Goal: Task Accomplishment & Management: Complete application form

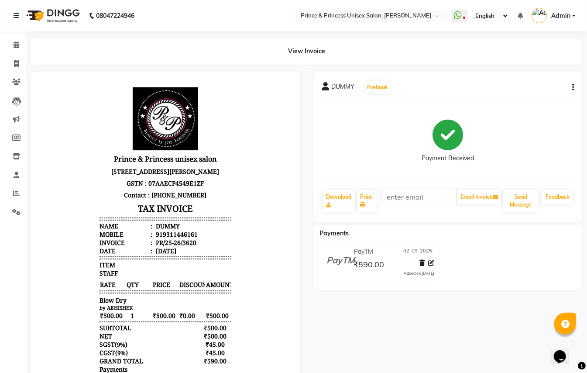
drag, startPoint x: 467, startPoint y: 322, endPoint x: 33, endPoint y: 62, distance: 505.6
click at [467, 322] on div "DUMMY Prebook Payment Received Download Print Email Invoice Send Message Feedba…" at bounding box center [448, 255] width 283 height 367
click at [17, 63] on icon at bounding box center [16, 63] width 5 height 7
select select "service"
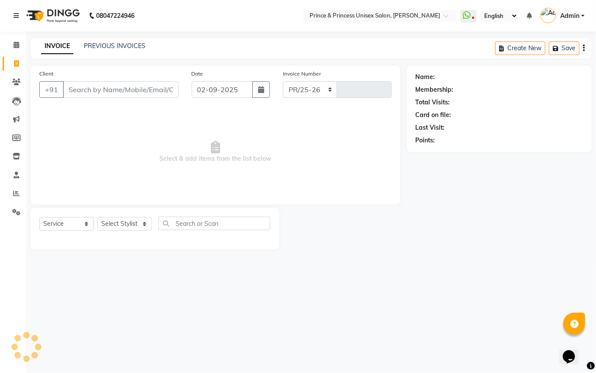
select select "3760"
type input "3621"
drag, startPoint x: 125, startPoint y: 85, endPoint x: 124, endPoint y: 90, distance: 5.3
click at [125, 89] on input "Client" at bounding box center [121, 89] width 116 height 17
click at [124, 90] on input "Client" at bounding box center [121, 89] width 116 height 17
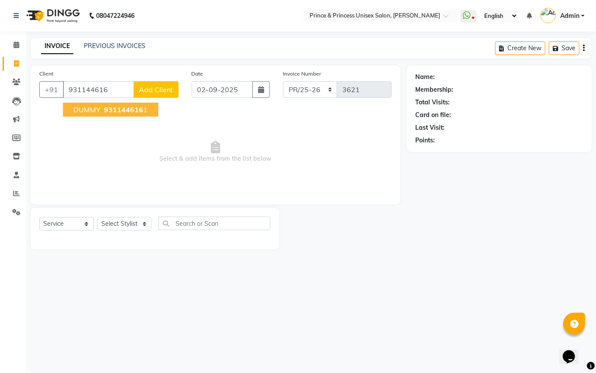
drag, startPoint x: 93, startPoint y: 110, endPoint x: 109, endPoint y: 55, distance: 57.6
click at [93, 110] on span "DUMMY" at bounding box center [86, 109] width 27 height 9
type input "9311446161"
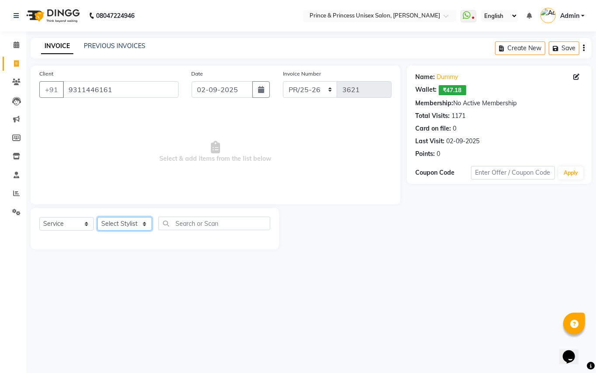
click at [118, 227] on select "Select Stylist ABHISHEK [PERSON_NAME] NEW [PERSON_NAME] [PERSON_NAME] [PERSON_N…" at bounding box center [124, 224] width 55 height 14
select select "44027"
click at [178, 224] on input "text" at bounding box center [214, 223] width 112 height 14
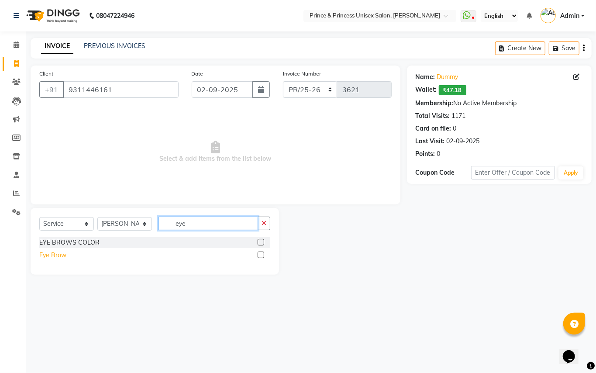
type input "eye"
click at [44, 252] on div "Eye Brow" at bounding box center [52, 255] width 27 height 9
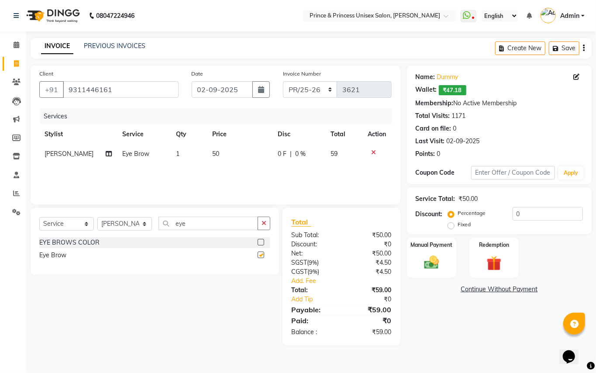
checkbox input "false"
drag, startPoint x: 189, startPoint y: 225, endPoint x: 92, endPoint y: 10, distance: 236.6
click at [137, 199] on div "Client +91 9311446161 Date 02-09-2025 Invoice Number PR/25-26 V/2025 V/2025-26 …" at bounding box center [215, 205] width 383 height 280
type input "upper"
click at [95, 256] on div "threading- upperlip wax" at bounding box center [72, 255] width 67 height 9
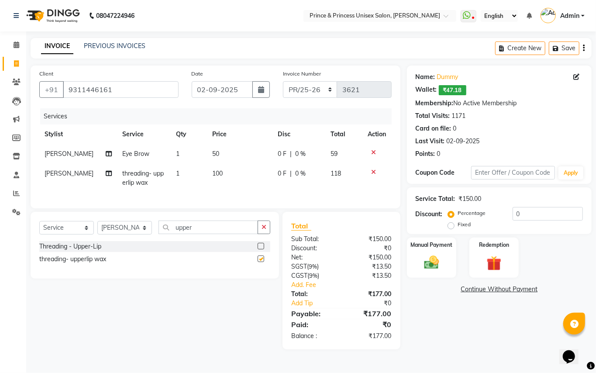
checkbox input "false"
click at [433, 262] on img at bounding box center [431, 263] width 25 height 18
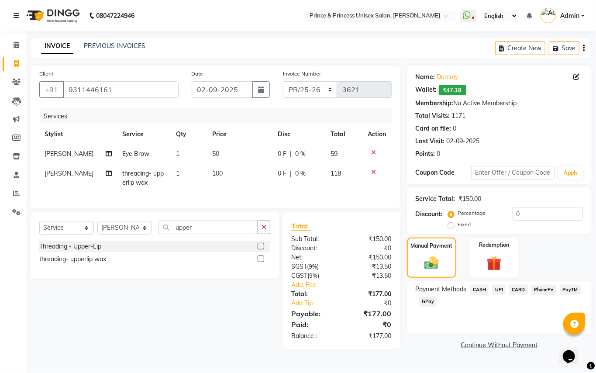
click at [477, 289] on span "CASH" at bounding box center [479, 290] width 19 height 10
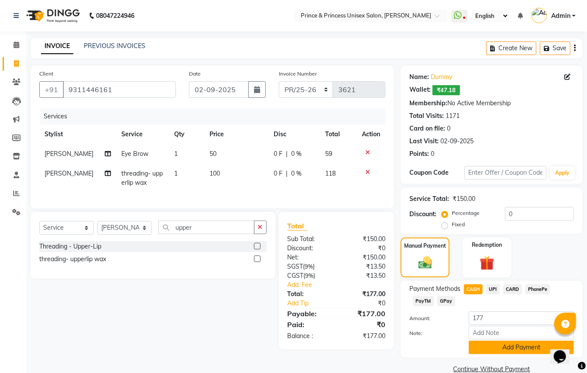
click at [497, 350] on button "Add Payment" at bounding box center [521, 347] width 105 height 14
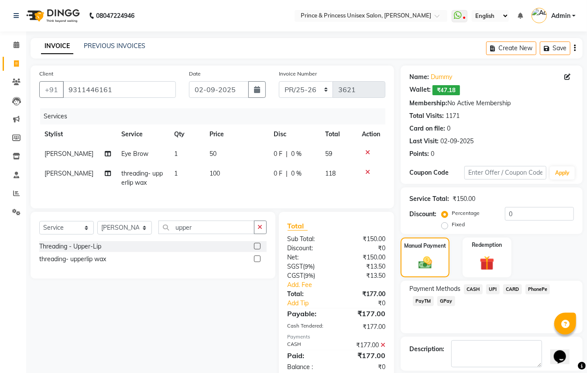
scroll to position [41, 0]
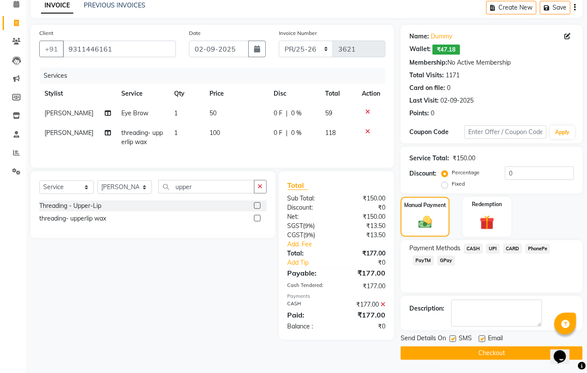
click at [523, 351] on button "Checkout" at bounding box center [492, 353] width 182 height 14
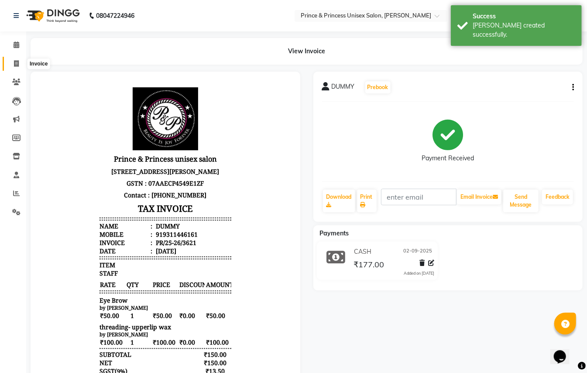
click at [17, 62] on icon at bounding box center [16, 63] width 5 height 7
select select "service"
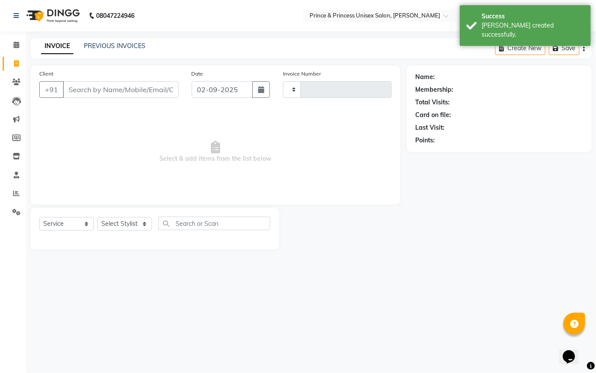
type input "3622"
select select "3760"
click at [132, 89] on input "Client" at bounding box center [121, 89] width 116 height 17
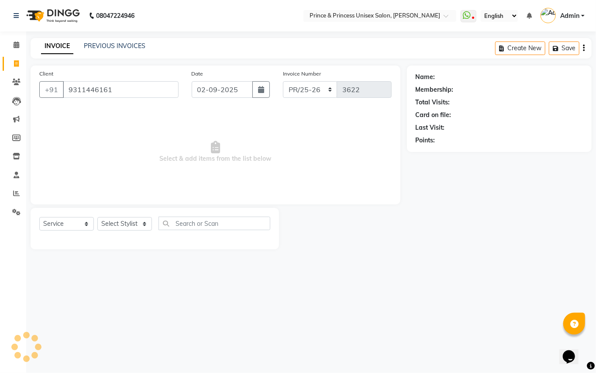
type input "9311446161"
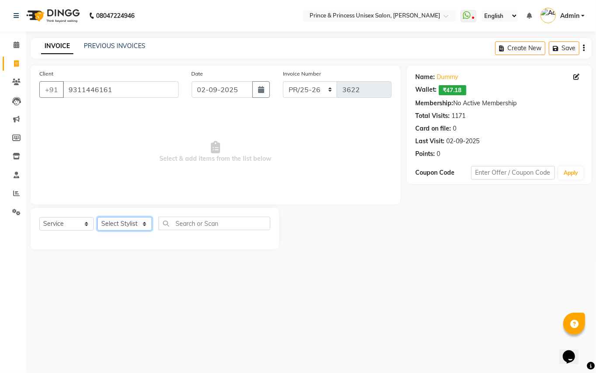
click at [114, 219] on select "Select Stylist ABHISHEK [PERSON_NAME] NEW [PERSON_NAME] [PERSON_NAME] [PERSON_N…" at bounding box center [124, 224] width 55 height 14
select select "63815"
click at [187, 225] on input "text" at bounding box center [214, 223] width 112 height 14
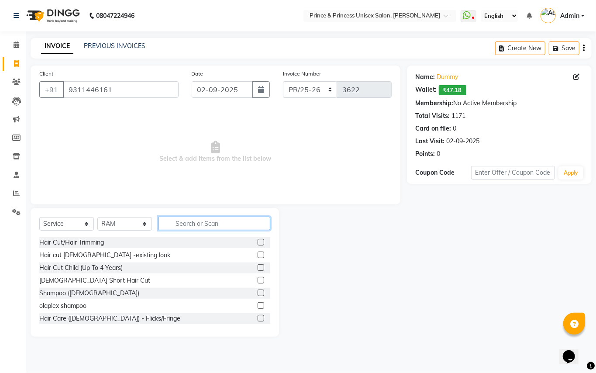
click at [187, 226] on input "text" at bounding box center [214, 223] width 112 height 14
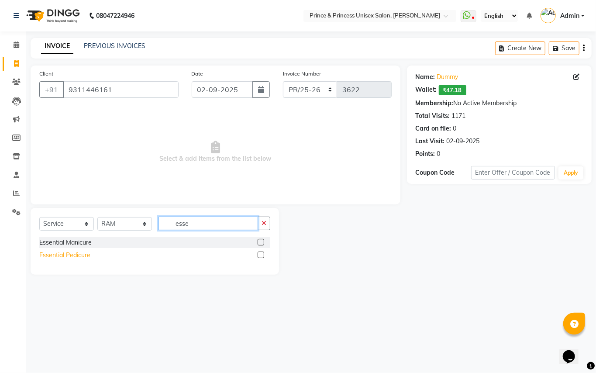
type input "esse"
click at [54, 254] on div "Essential Pedicure" at bounding box center [64, 255] width 51 height 9
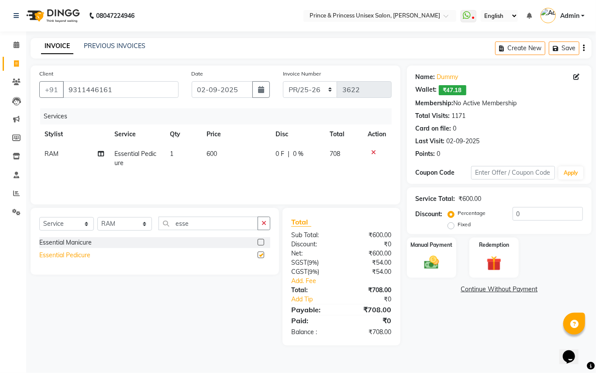
checkbox input "false"
click at [431, 264] on img at bounding box center [431, 263] width 25 height 18
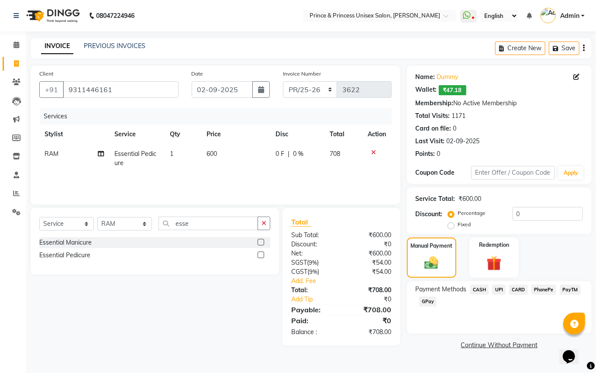
click at [572, 290] on span "PayTM" at bounding box center [570, 290] width 21 height 10
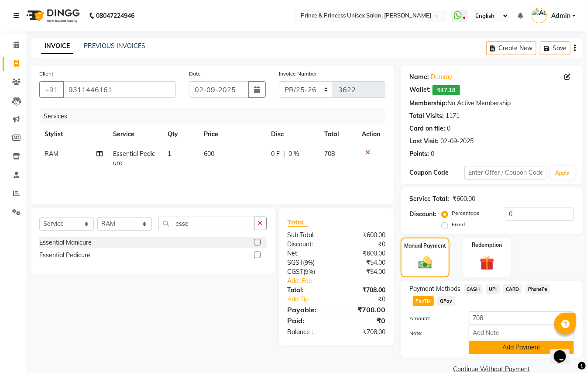
click at [489, 347] on button "Add Payment" at bounding box center [521, 347] width 105 height 14
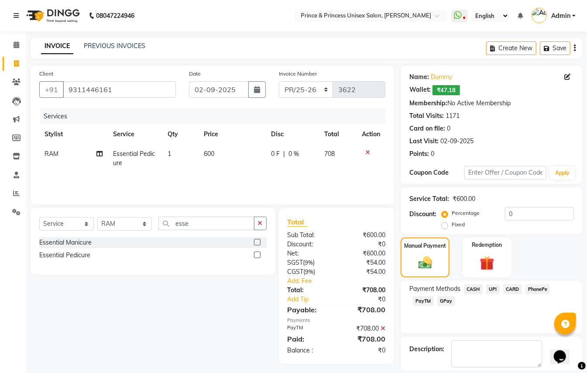
scroll to position [41, 0]
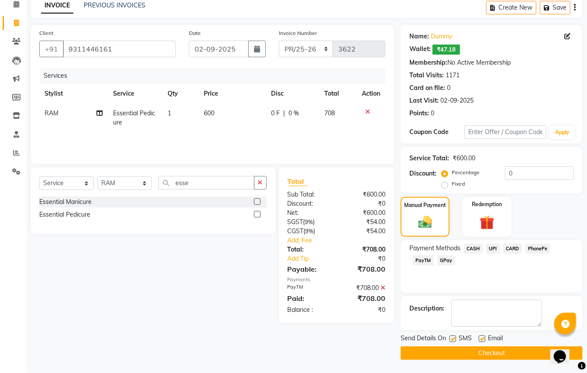
click at [503, 353] on button "Checkout" at bounding box center [492, 353] width 182 height 14
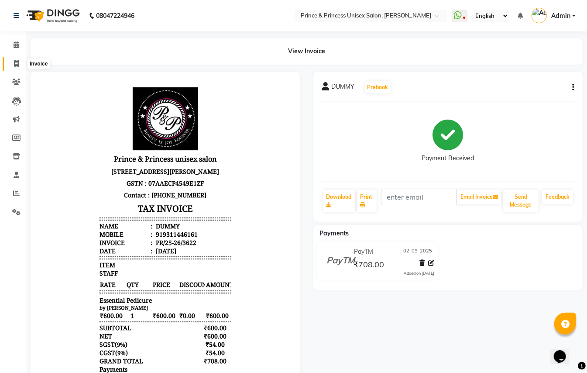
click at [20, 64] on span at bounding box center [16, 64] width 15 height 10
select select "service"
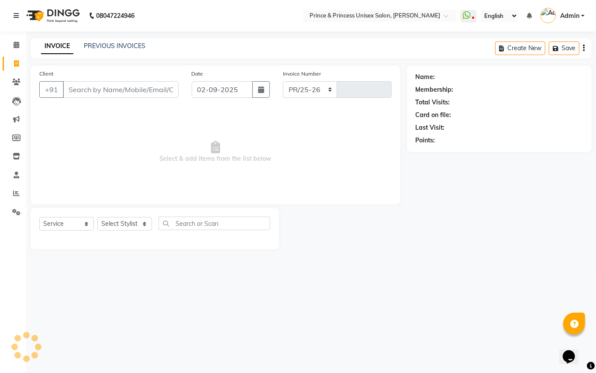
select select "3760"
type input "3623"
click at [103, 46] on link "PREVIOUS INVOICES" at bounding box center [115, 46] width 62 height 8
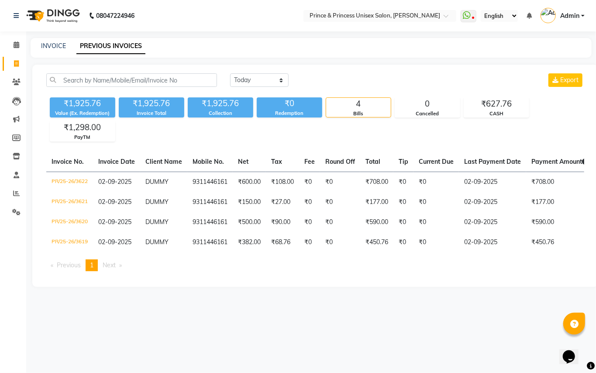
click at [17, 64] on icon at bounding box center [16, 63] width 5 height 7
select select "service"
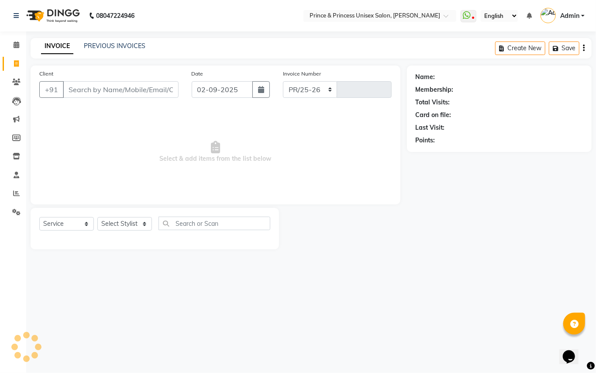
select select "3760"
type input "3623"
click at [156, 95] on input "Client" at bounding box center [121, 89] width 116 height 17
click at [156, 91] on input "Client" at bounding box center [121, 89] width 116 height 17
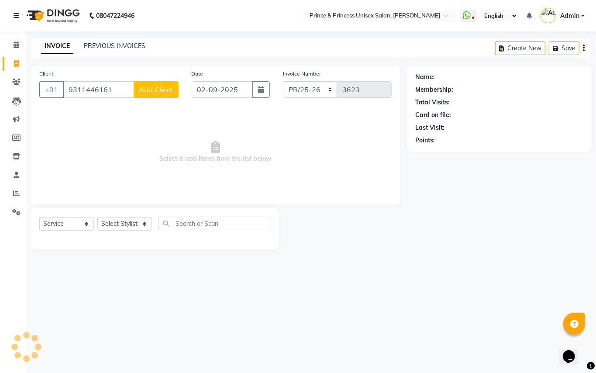
type input "9311446161"
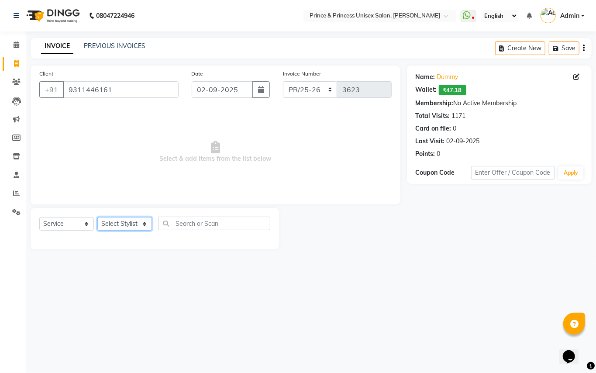
click at [119, 221] on select "Select Stylist ABHISHEK [PERSON_NAME] NEW [PERSON_NAME] [PERSON_NAME] [PERSON_N…" at bounding box center [124, 224] width 55 height 14
select select "17655"
drag, startPoint x: 119, startPoint y: 221, endPoint x: 190, endPoint y: 229, distance: 72.0
click at [119, 221] on select "Select Stylist ABHISHEK [PERSON_NAME] NEW [PERSON_NAME] [PERSON_NAME] [PERSON_N…" at bounding box center [124, 224] width 55 height 14
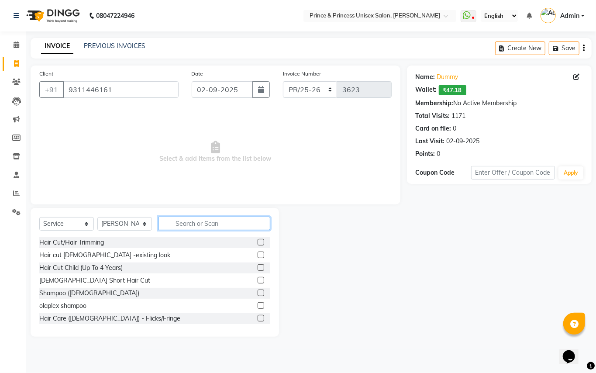
click at [197, 227] on input "text" at bounding box center [214, 223] width 112 height 14
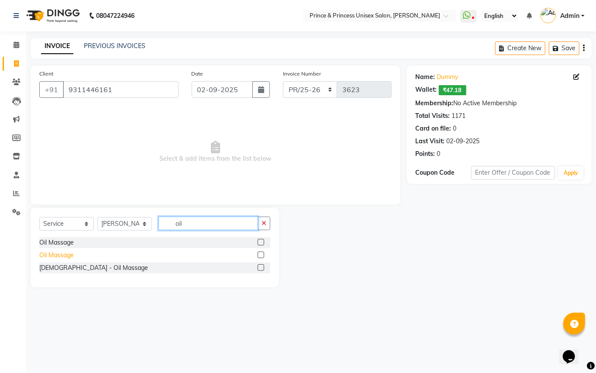
type input "oil"
click at [53, 257] on div "Oil Massage" at bounding box center [56, 255] width 34 height 9
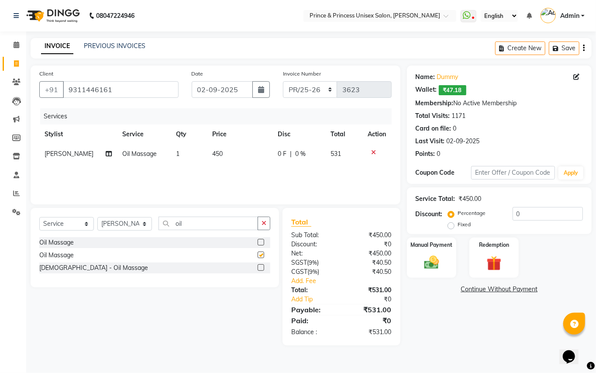
checkbox input "false"
click at [109, 226] on select "Select Stylist ABHISHEK [PERSON_NAME] NEW [PERSON_NAME] [PERSON_NAME] [PERSON_N…" at bounding box center [124, 224] width 55 height 14
drag, startPoint x: 109, startPoint y: 226, endPoint x: 140, endPoint y: 229, distance: 31.1
click at [110, 226] on select "Select Stylist ABHISHEK [PERSON_NAME] NEW [PERSON_NAME] [PERSON_NAME] [PERSON_N…" at bounding box center [124, 224] width 55 height 14
drag, startPoint x: 189, startPoint y: 226, endPoint x: 119, endPoint y: 91, distance: 151.9
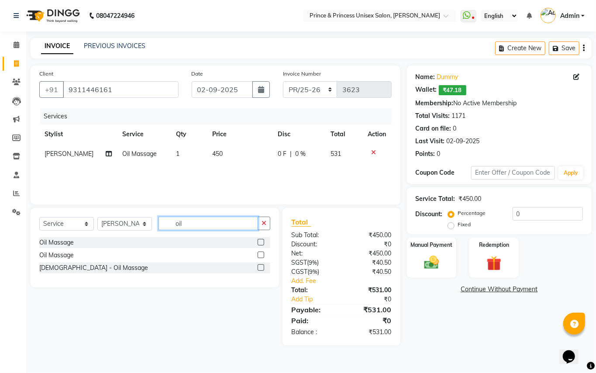
click at [147, 215] on div "Select Service Product Membership Package Voucher Prepaid Gift Card Select Styl…" at bounding box center [155, 247] width 248 height 79
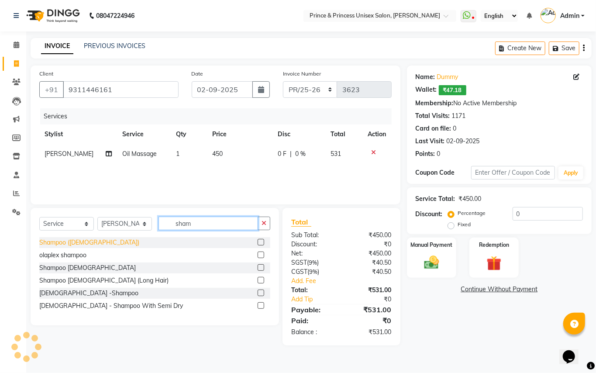
type input "sham"
click at [69, 240] on div "Shampoo ([DEMOGRAPHIC_DATA])" at bounding box center [89, 242] width 100 height 9
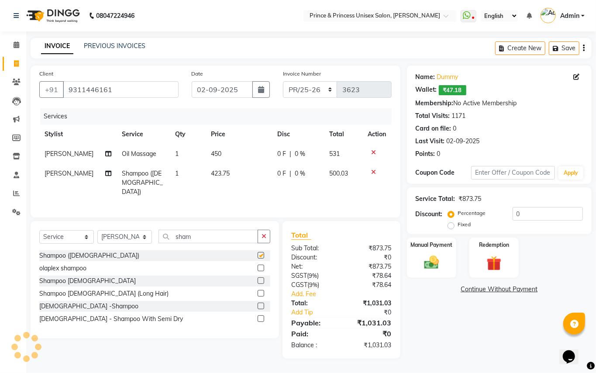
checkbox input "false"
click at [60, 171] on span "[PERSON_NAME]" at bounding box center [69, 173] width 49 height 8
select select "17655"
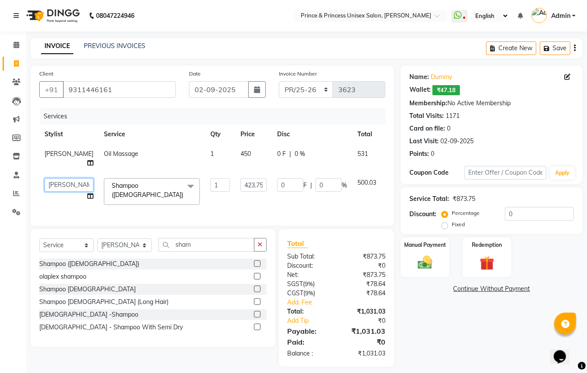
click at [54, 182] on select "ABHISHEK AJEET AJEET NEW ARUN ASLAM CHANDAN GUDDU MAHESH MANI MEENAKSHI MONU PI…" at bounding box center [69, 185] width 49 height 14
click at [15, 196] on icon at bounding box center [16, 193] width 7 height 7
select select "67112"
click at [55, 179] on td "ABHISHEK AJEET AJEET NEW ARUN ASLAM CHANDAN GUDDU MAHESH MANI MEENAKSHI MONU PI…" at bounding box center [68, 191] width 59 height 37
click at [54, 184] on select "ABHISHEK AJEET AJEET NEW ARUN ASLAM CHANDAN GUDDU MAHESH MANI MEENAKSHI MONU PI…" at bounding box center [69, 185] width 49 height 14
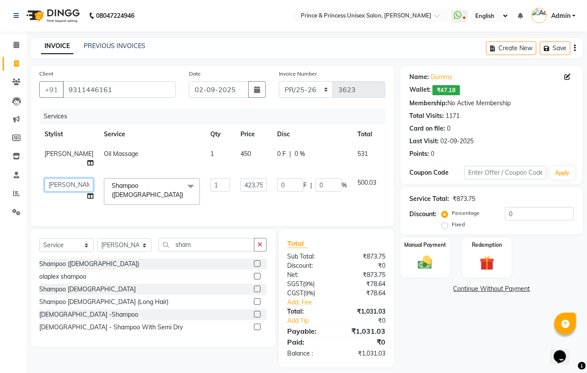
click at [45, 178] on select "ABHISHEK AJEET AJEET NEW ARUN ASLAM CHANDAN GUDDU MAHESH MANI MEENAKSHI MONU PI…" at bounding box center [69, 185] width 49 height 14
click at [122, 251] on div "Select Service Product Membership Package Voucher Prepaid Gift Card Select Styl…" at bounding box center [153, 287] width 245 height 117
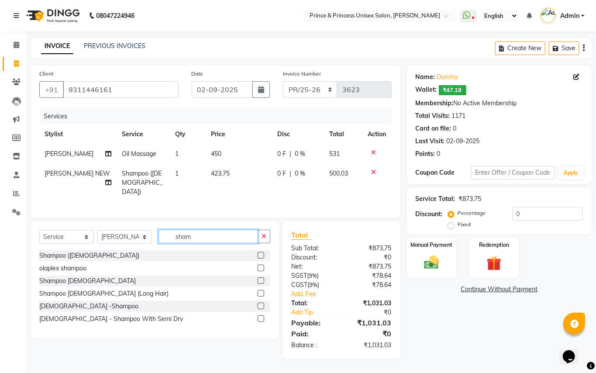
click at [72, 212] on div "Client +91 9311446161 Date 02-09-2025 Invoice Number PR/25-26 V/2025 V/2025-26 …" at bounding box center [215, 211] width 383 height 293
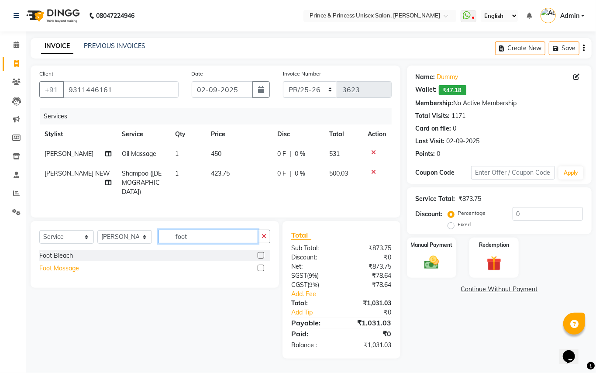
type input "foot"
click at [63, 268] on div "Foot Massage" at bounding box center [59, 268] width 40 height 9
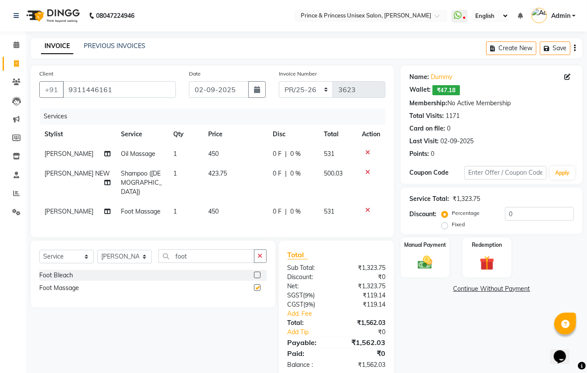
checkbox input "false"
click at [424, 264] on img at bounding box center [425, 262] width 24 height 17
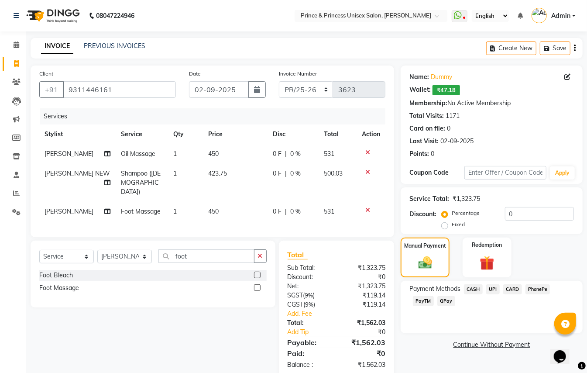
click at [470, 289] on span "CASH" at bounding box center [473, 289] width 19 height 10
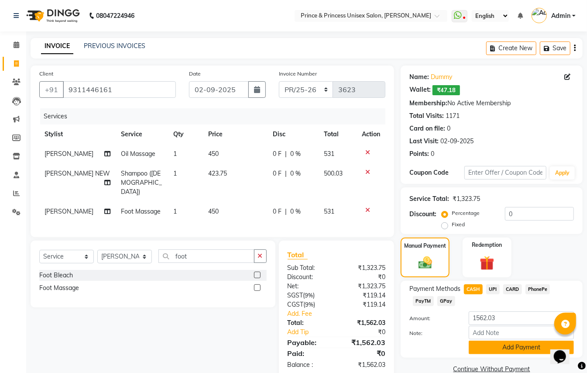
click at [486, 346] on button "Add Payment" at bounding box center [521, 347] width 105 height 14
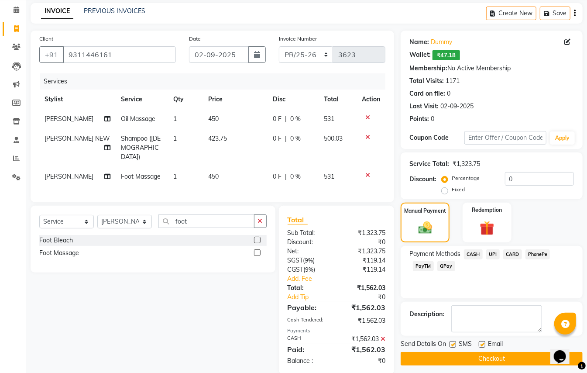
scroll to position [49, 0]
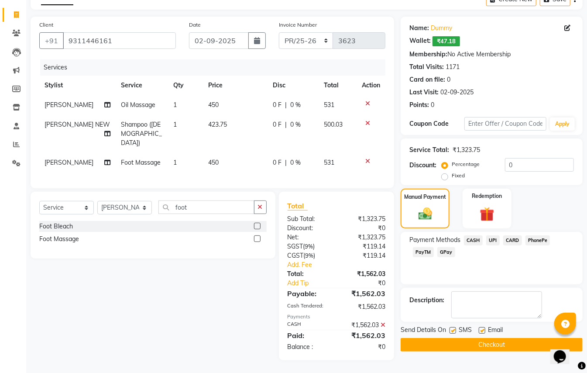
click at [517, 346] on button "Checkout" at bounding box center [492, 345] width 182 height 14
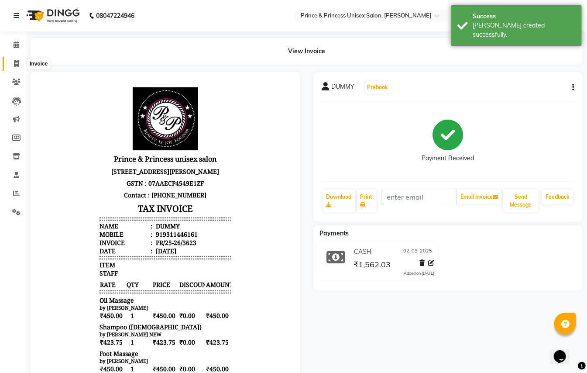
click at [19, 61] on span at bounding box center [16, 64] width 15 height 10
select select "service"
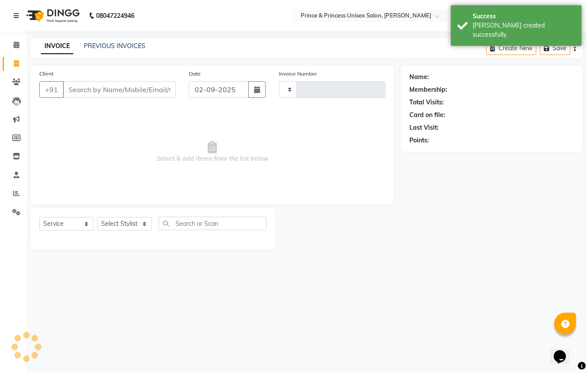
type input "3624"
select select "3760"
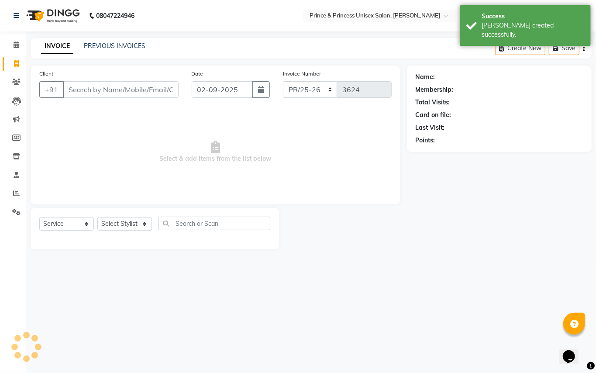
click at [120, 90] on input "Client" at bounding box center [121, 89] width 116 height 17
click at [120, 89] on input "Client" at bounding box center [121, 89] width 116 height 17
type input "9311446161"
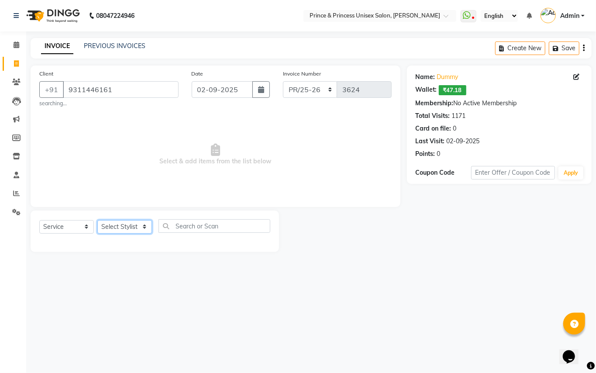
click at [120, 225] on select "Select Stylist ABHISHEK [PERSON_NAME] NEW [PERSON_NAME] [PERSON_NAME] [PERSON_N…" at bounding box center [124, 227] width 55 height 14
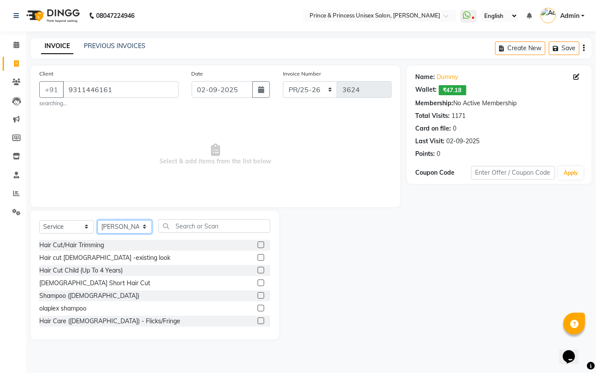
click at [120, 225] on select "Select Stylist ABHISHEK [PERSON_NAME] NEW [PERSON_NAME] [PERSON_NAME] [PERSON_N…" at bounding box center [124, 227] width 55 height 14
select select "35102"
drag, startPoint x: 120, startPoint y: 225, endPoint x: 185, endPoint y: 219, distance: 65.4
click at [120, 225] on select "Select Stylist ABHISHEK [PERSON_NAME] NEW [PERSON_NAME] [PERSON_NAME] [PERSON_N…" at bounding box center [124, 227] width 55 height 14
click at [211, 224] on input "text" at bounding box center [214, 226] width 112 height 14
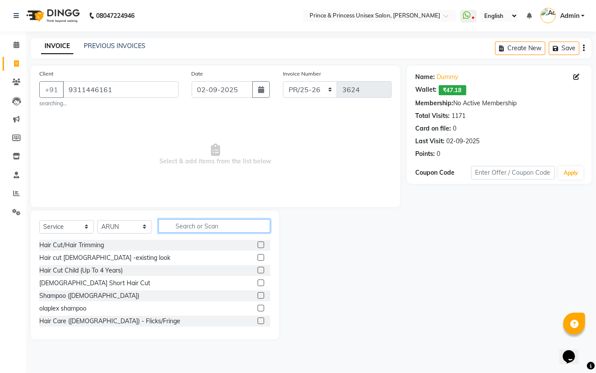
click at [210, 223] on input "text" at bounding box center [214, 226] width 112 height 14
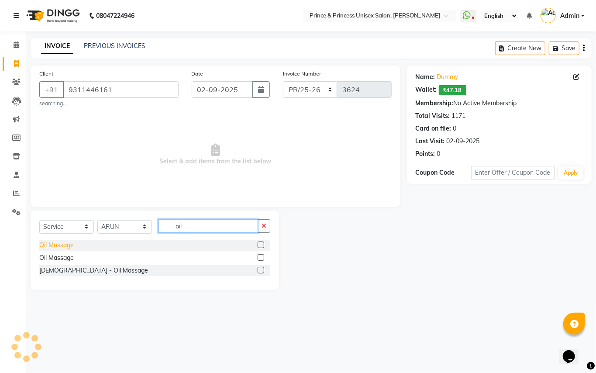
type input "oil"
click at [62, 246] on div "Oil Massage" at bounding box center [56, 244] width 34 height 9
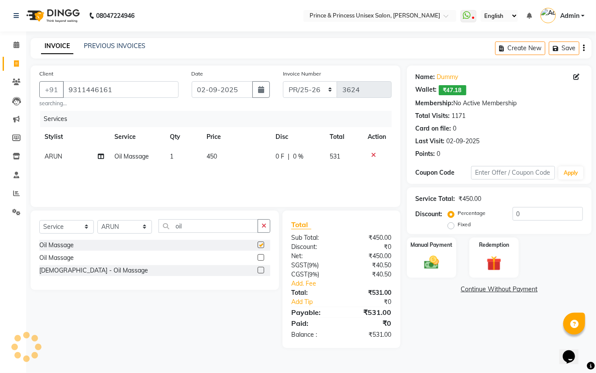
checkbox input "false"
drag, startPoint x: 189, startPoint y: 227, endPoint x: 132, endPoint y: 196, distance: 65.6
click at [145, 216] on div "Select Service Product Membership Package Voucher Prepaid Gift Card Select Styl…" at bounding box center [155, 249] width 248 height 79
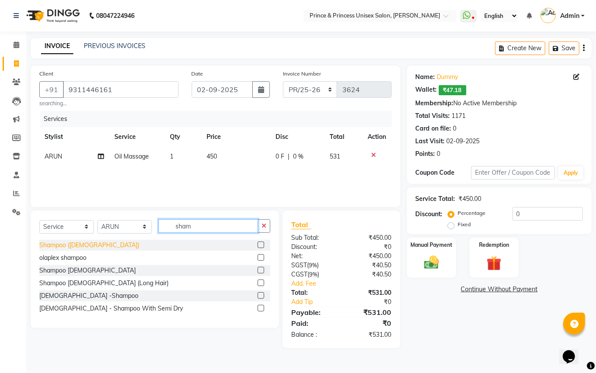
type input "sham"
click at [79, 246] on div "Shampoo ([DEMOGRAPHIC_DATA])" at bounding box center [89, 244] width 100 height 9
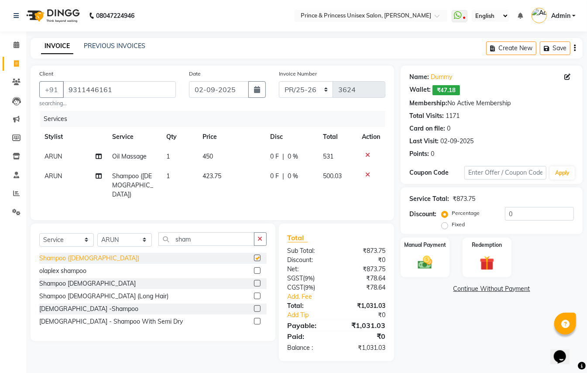
checkbox input "false"
drag, startPoint x: 175, startPoint y: 227, endPoint x: 93, endPoint y: 79, distance: 169.8
click at [154, 213] on div "Client +91 9311446161 searching... Date 02-09-2025 Invoice Number PR/25-26 V/20…" at bounding box center [212, 212] width 377 height 295
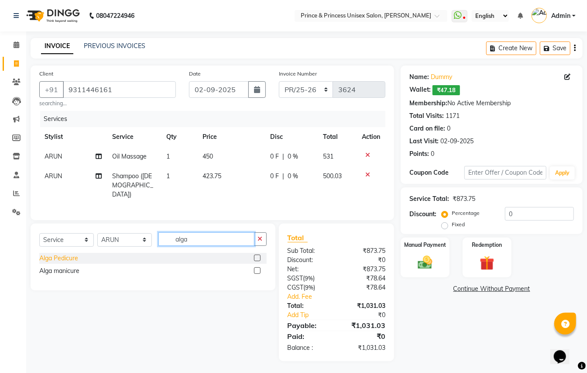
type input "alga"
click at [63, 259] on div "Alga Pedicure" at bounding box center [58, 258] width 39 height 9
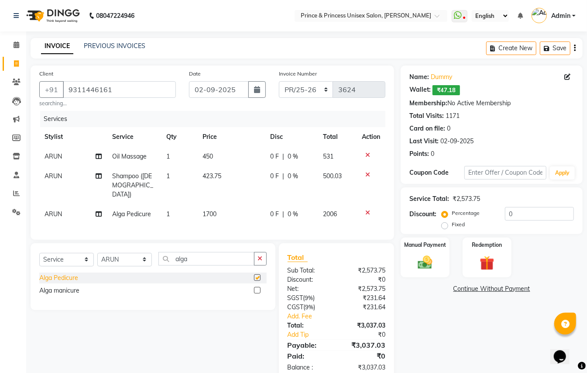
checkbox input "false"
click at [427, 261] on img at bounding box center [425, 262] width 24 height 17
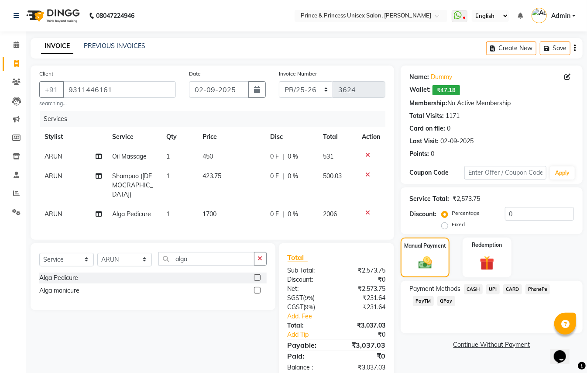
click at [476, 291] on span "CASH" at bounding box center [473, 289] width 19 height 10
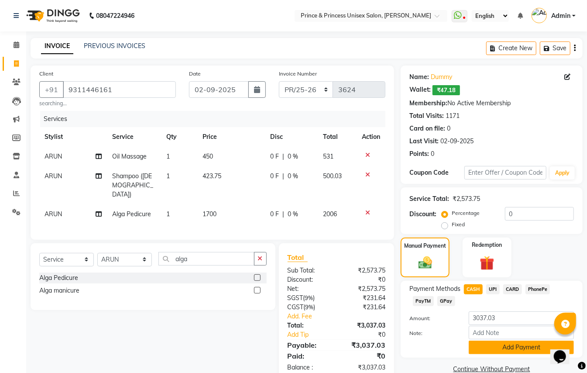
click at [492, 349] on button "Add Payment" at bounding box center [521, 347] width 105 height 14
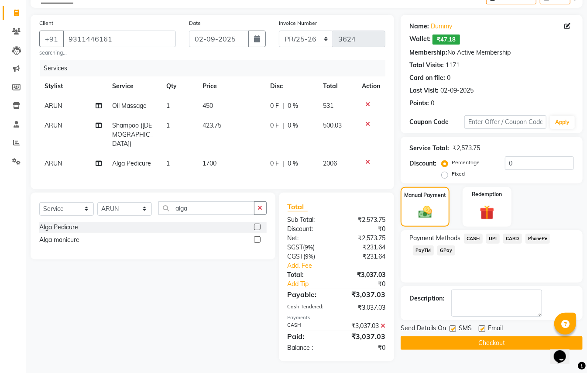
scroll to position [51, 0]
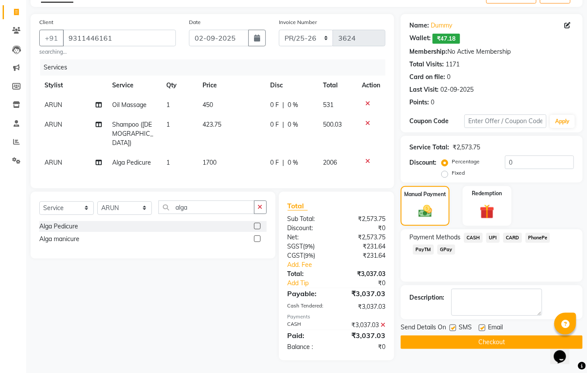
click at [501, 339] on button "Checkout" at bounding box center [492, 342] width 182 height 14
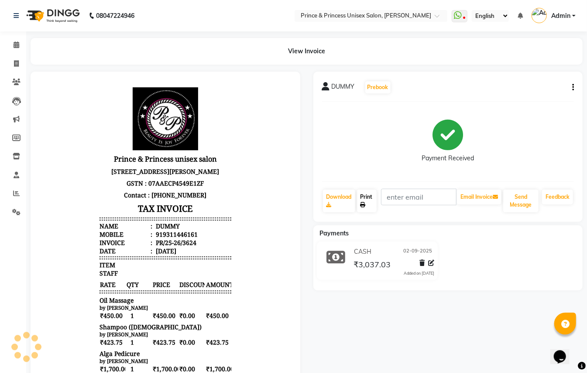
click at [367, 196] on link "Print" at bounding box center [367, 200] width 20 height 23
click at [18, 65] on icon at bounding box center [16, 63] width 5 height 7
select select "service"
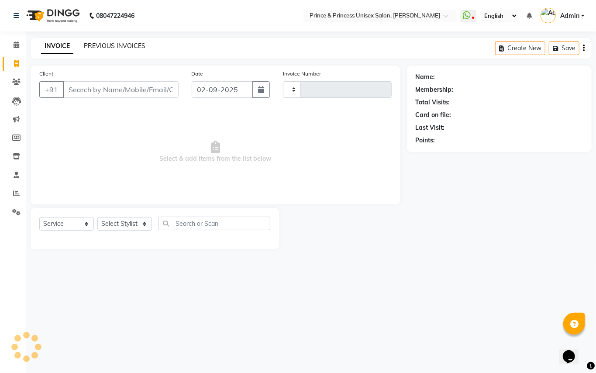
type input "3625"
select select "3760"
click at [100, 44] on link "PREVIOUS INVOICES" at bounding box center [115, 46] width 62 height 8
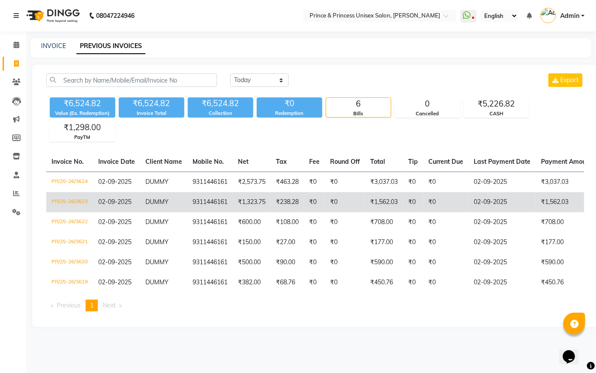
click at [64, 203] on td "PR/25-26/3623" at bounding box center [69, 202] width 47 height 20
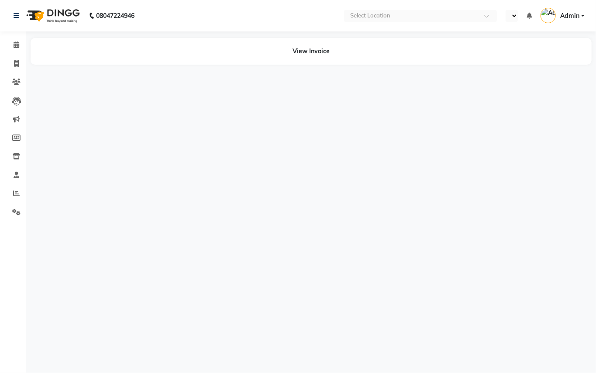
select select "en"
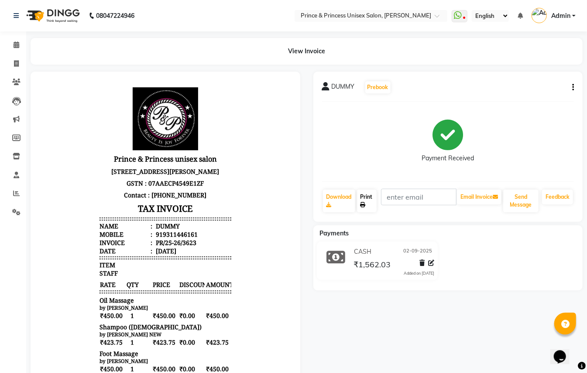
click at [367, 197] on link "Print" at bounding box center [367, 200] width 20 height 23
click at [367, 196] on link "Print" at bounding box center [367, 200] width 20 height 23
click at [18, 67] on icon at bounding box center [16, 63] width 5 height 7
select select "service"
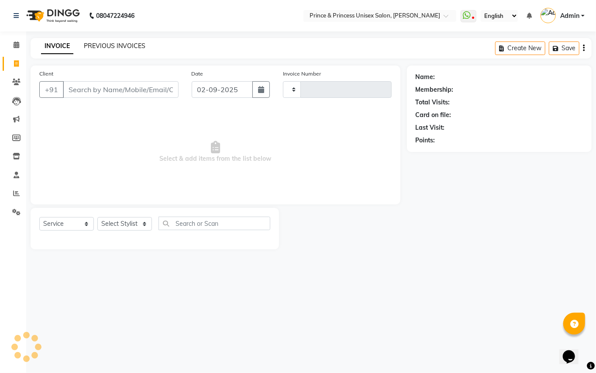
click at [128, 48] on link "PREVIOUS INVOICES" at bounding box center [115, 46] width 62 height 8
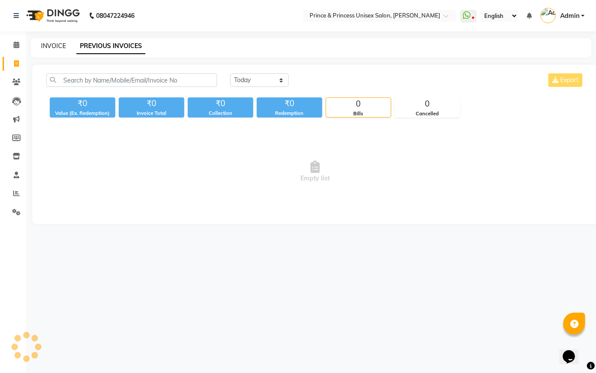
click at [58, 49] on link "INVOICE" at bounding box center [53, 46] width 25 height 8
select select "service"
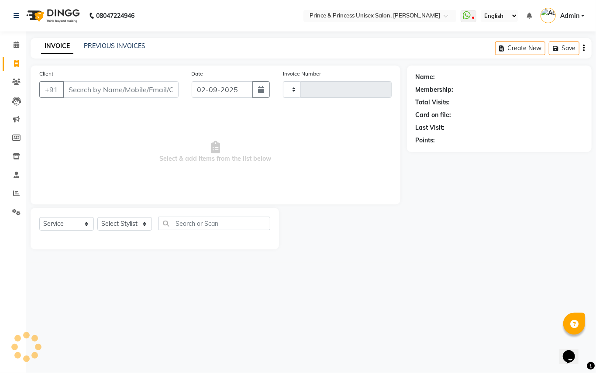
drag, startPoint x: 70, startPoint y: 113, endPoint x: 93, endPoint y: 111, distance: 22.3
click at [79, 117] on span "Select & add items from the list below" at bounding box center [215, 151] width 352 height 87
click at [124, 91] on input "Client" at bounding box center [121, 89] width 116 height 17
click at [124, 90] on input "Client" at bounding box center [121, 89] width 116 height 17
type input "9"
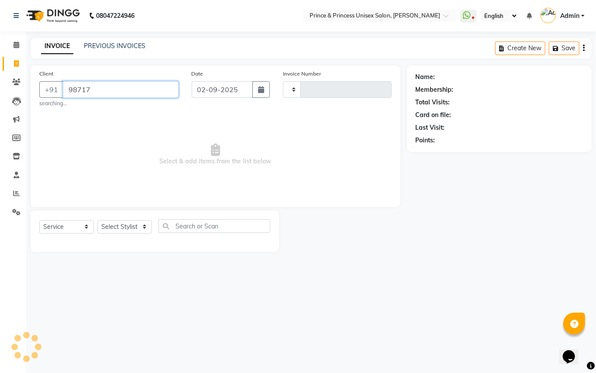
type input "98717"
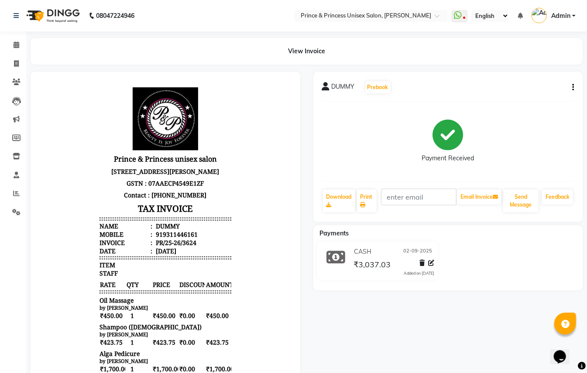
click at [571, 86] on button "button" at bounding box center [571, 87] width 5 height 9
click at [506, 98] on div "Edit Invoice" at bounding box center [529, 98] width 60 height 11
select select "service"
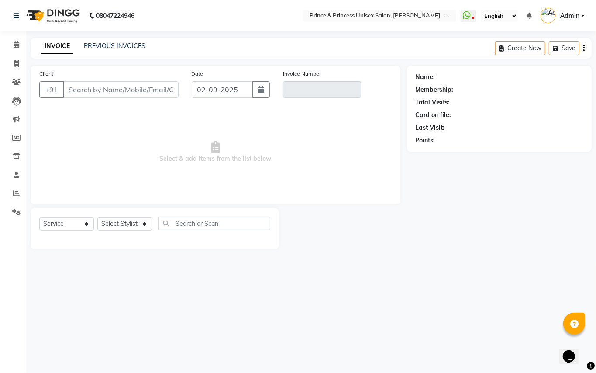
type input "9311446161"
type input "PR/25-26/3624"
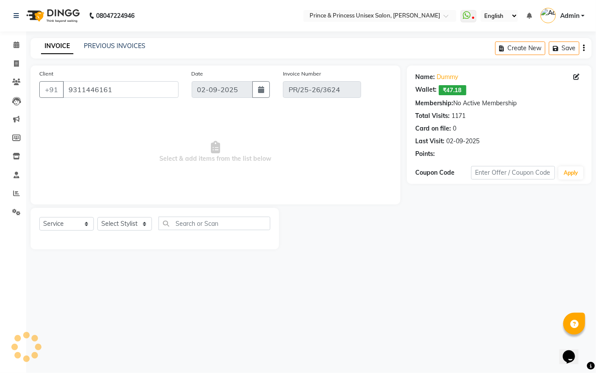
select select "select"
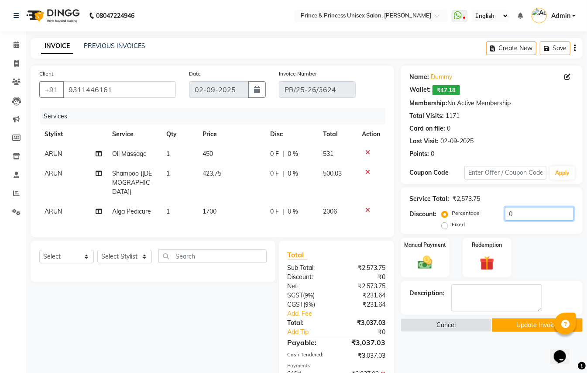
drag, startPoint x: 514, startPoint y: 216, endPoint x: 466, endPoint y: 187, distance: 55.8
click at [467, 189] on div "Service Total: ₹2,573.75 Discount: Percentage Fixed 0" at bounding box center [492, 210] width 182 height 47
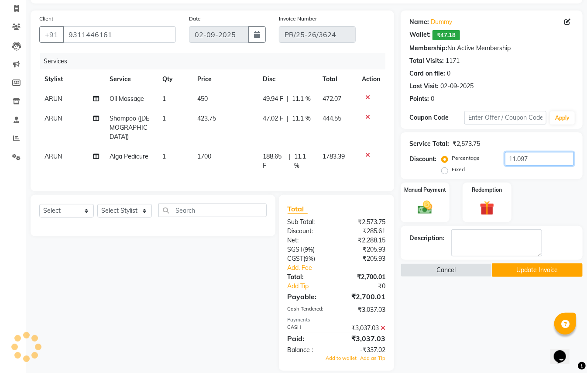
scroll to position [65, 0]
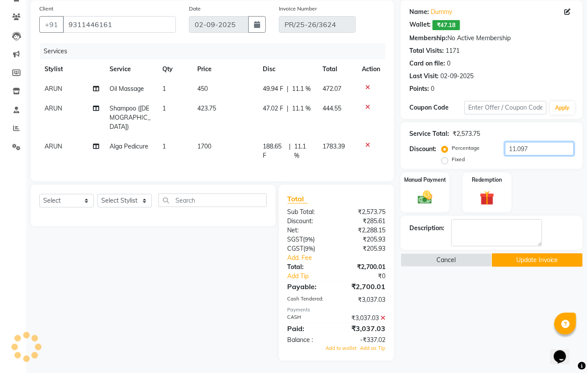
drag, startPoint x: 591, startPoint y: 274, endPoint x: 7, endPoint y: 5, distance: 642.5
type input "11.097"
click at [383, 318] on icon at bounding box center [383, 318] width 5 height 6
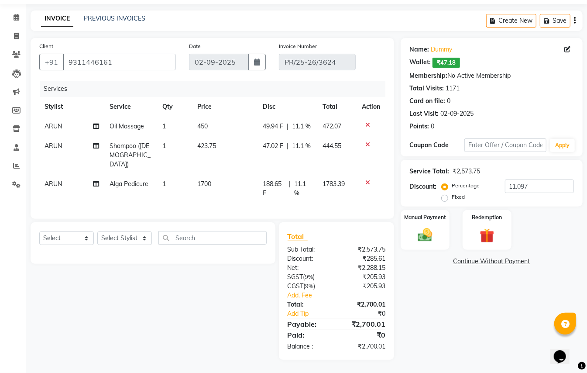
scroll to position [27, 0]
click at [423, 234] on img at bounding box center [425, 235] width 24 height 17
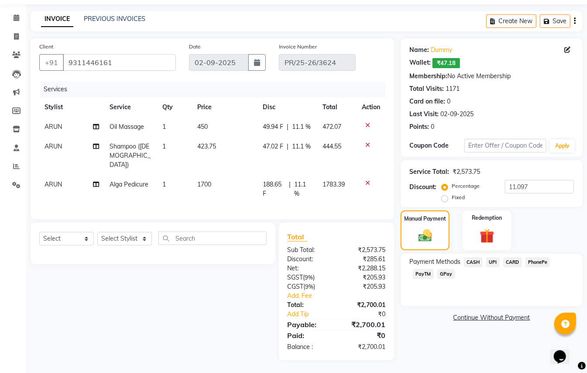
click at [475, 263] on span "CASH" at bounding box center [473, 262] width 19 height 10
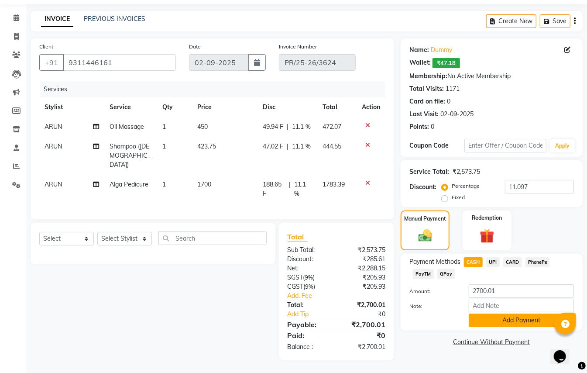
click at [489, 322] on button "Add Payment" at bounding box center [521, 320] width 105 height 14
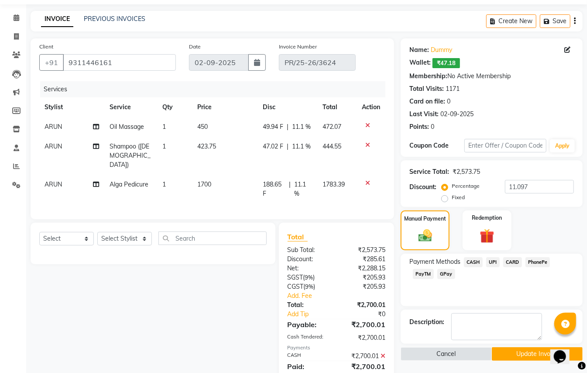
scroll to position [58, 0]
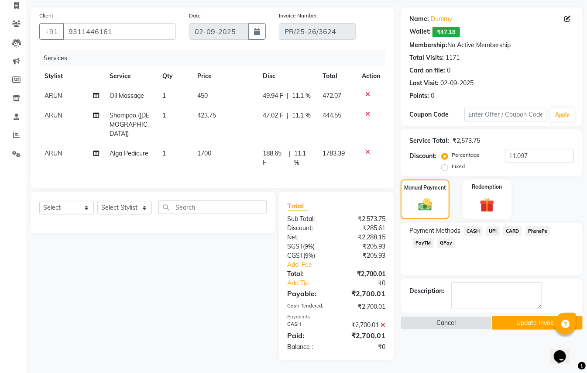
click at [515, 321] on button "Update Invoice" at bounding box center [537, 323] width 91 height 14
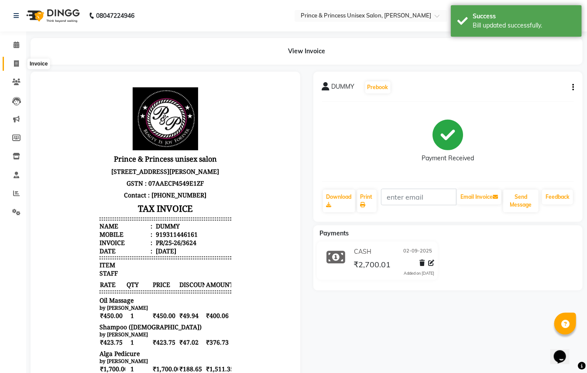
click at [15, 61] on icon at bounding box center [16, 63] width 5 height 7
select select "service"
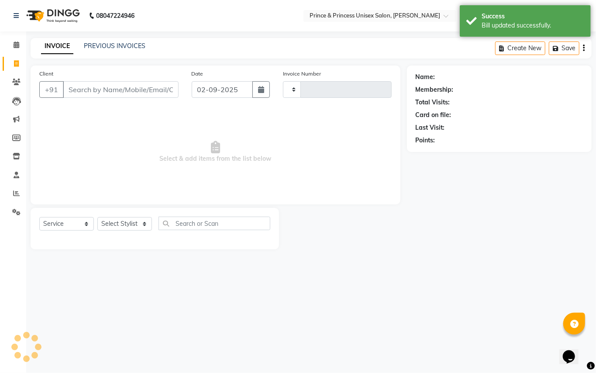
type input "3625"
select select "3760"
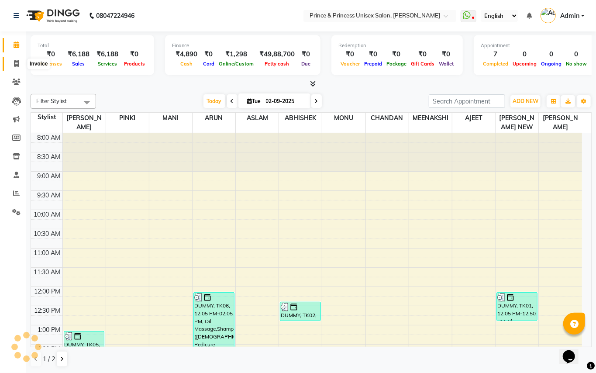
click at [14, 60] on icon at bounding box center [16, 63] width 5 height 7
select select "service"
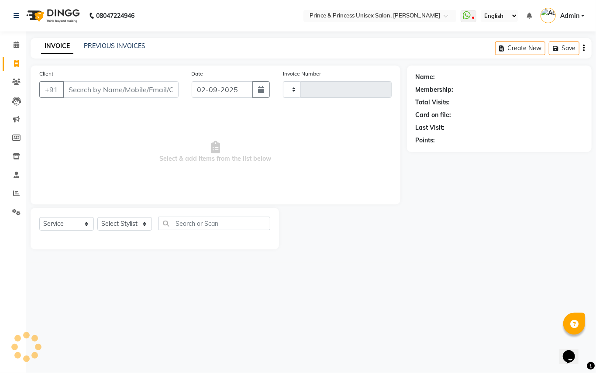
click at [108, 87] on input "Client" at bounding box center [121, 89] width 116 height 17
click at [109, 86] on input "Client" at bounding box center [121, 89] width 116 height 17
type input "9311446161"
click at [120, 222] on select "Select Stylist" at bounding box center [124, 227] width 55 height 14
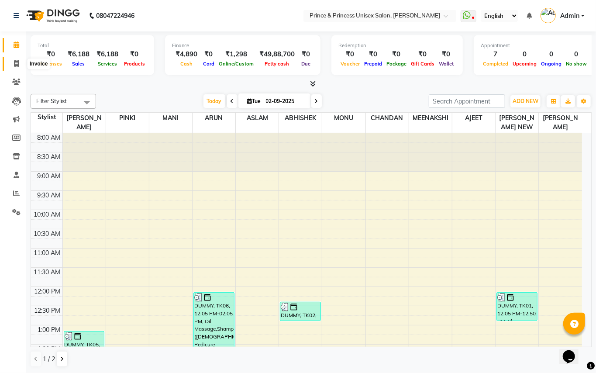
click at [16, 63] on icon at bounding box center [16, 63] width 5 height 7
select select "service"
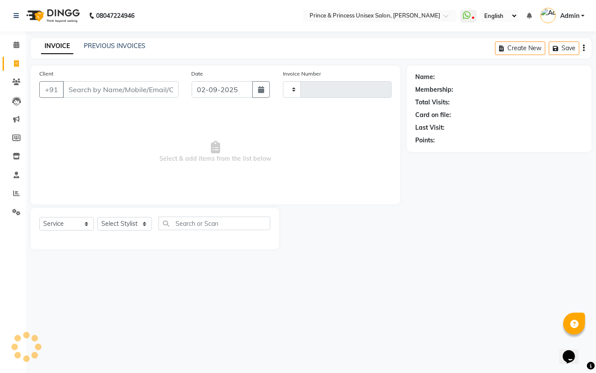
type input "3625"
select select "3760"
drag, startPoint x: 138, startPoint y: 92, endPoint x: 142, endPoint y: 88, distance: 5.3
click at [138, 91] on input "Client" at bounding box center [121, 89] width 116 height 17
click at [142, 87] on input "Client" at bounding box center [121, 89] width 116 height 17
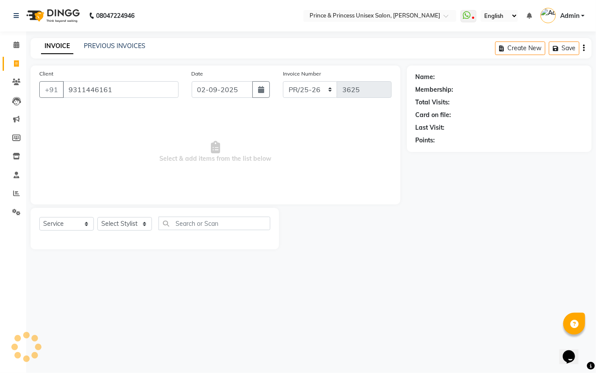
type input "9311446161"
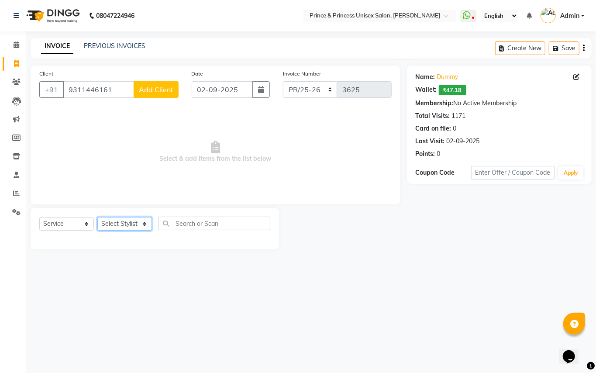
click at [117, 220] on select "Select Stylist ABHISHEK [PERSON_NAME] NEW [PERSON_NAME] [PERSON_NAME] [PERSON_N…" at bounding box center [124, 224] width 55 height 14
click at [117, 219] on select "Select Stylist ABHISHEK [PERSON_NAME] NEW [PERSON_NAME] [PERSON_NAME] [PERSON_N…" at bounding box center [124, 224] width 55 height 14
select select "17910"
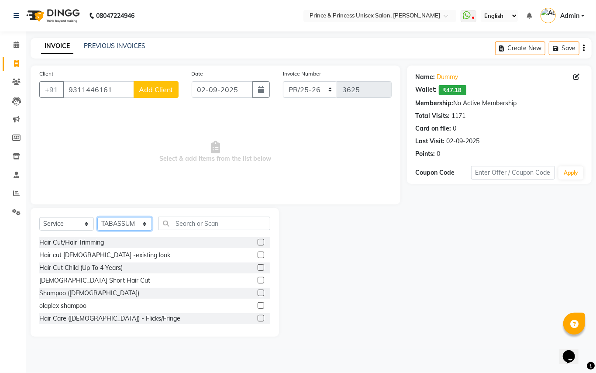
click at [116, 224] on select "Select Stylist ABHISHEK [PERSON_NAME] NEW [PERSON_NAME] [PERSON_NAME] [PERSON_N…" at bounding box center [124, 224] width 55 height 14
drag, startPoint x: 116, startPoint y: 224, endPoint x: 166, endPoint y: 225, distance: 50.6
click at [116, 224] on select "Select Stylist ABHISHEK [PERSON_NAME] NEW [PERSON_NAME] [PERSON_NAME] [PERSON_N…" at bounding box center [124, 224] width 55 height 14
click at [199, 225] on input "text" at bounding box center [214, 223] width 112 height 14
click at [199, 224] on input "text" at bounding box center [214, 223] width 112 height 14
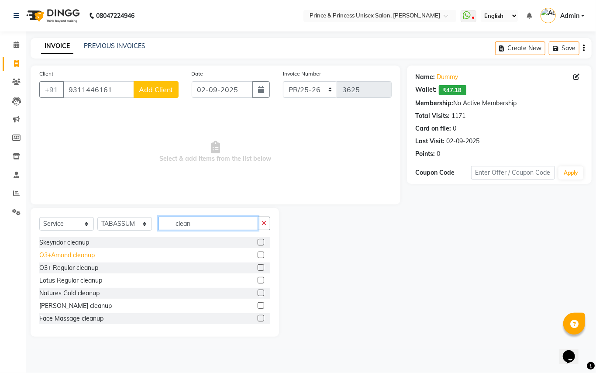
type input "clean"
drag, startPoint x: 76, startPoint y: 254, endPoint x: 63, endPoint y: 254, distance: 12.2
click at [74, 255] on div "O3+Amond cleanup" at bounding box center [66, 255] width 55 height 9
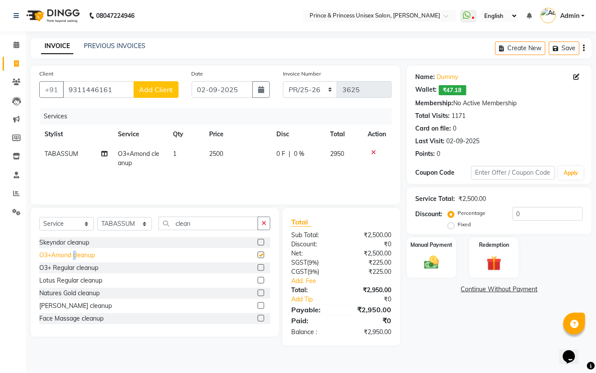
checkbox input "false"
click at [217, 156] on span "2500" at bounding box center [216, 154] width 14 height 8
select select "17910"
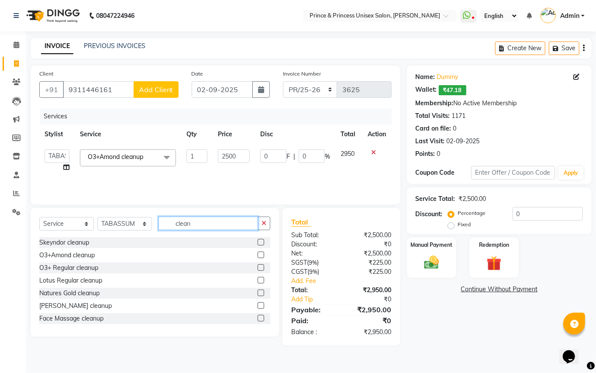
drag, startPoint x: 154, startPoint y: 218, endPoint x: 90, endPoint y: 92, distance: 141.7
click at [126, 196] on div "Client [PHONE_NUMBER] Add Client Date [DATE] Invoice Number PR/25-26 V/2025 V/[…" at bounding box center [215, 205] width 383 height 280
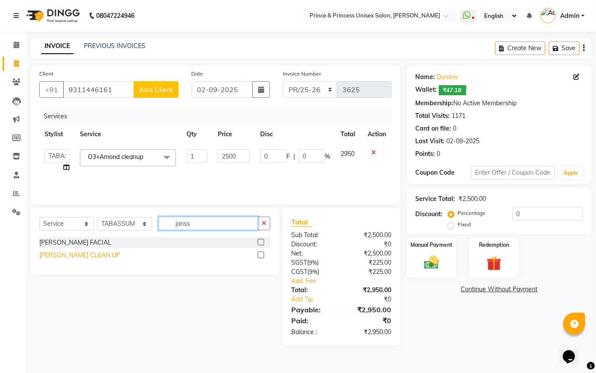
type input "janss"
click at [78, 251] on div "[PERSON_NAME] CLEAN UP" at bounding box center [79, 255] width 81 height 9
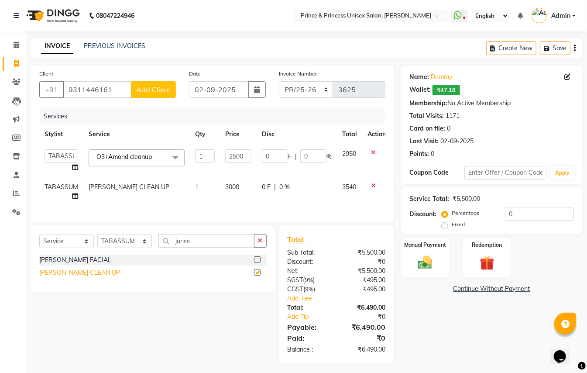
checkbox input "false"
click at [374, 150] on icon at bounding box center [373, 152] width 5 height 6
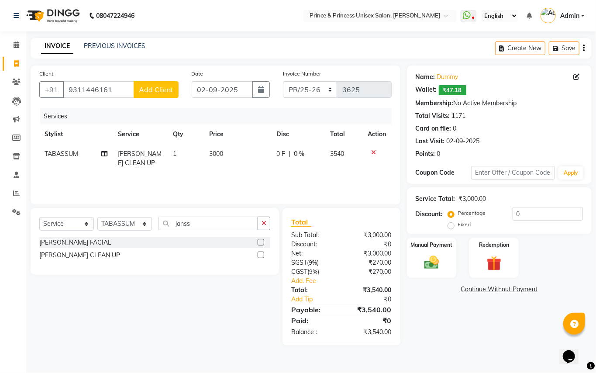
click at [218, 156] on span "3000" at bounding box center [216, 154] width 14 height 8
select select "17910"
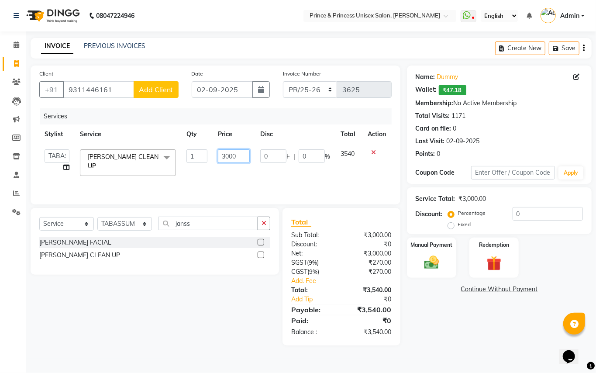
click at [219, 154] on input "3000" at bounding box center [234, 156] width 32 height 14
click at [248, 155] on input "3000" at bounding box center [234, 156] width 32 height 14
type input "3500"
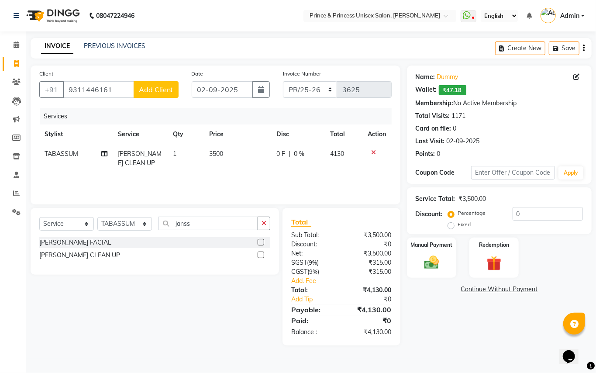
drag, startPoint x: 201, startPoint y: 181, endPoint x: 129, endPoint y: 204, distance: 75.4
click at [193, 184] on div "Services Stylist Service Qty Price Disc Total Action TABASSUM JANSSEN CLEAN UP …" at bounding box center [215, 151] width 352 height 87
click at [127, 223] on select "Select Stylist ABHISHEK [PERSON_NAME] NEW [PERSON_NAME] [PERSON_NAME] [PERSON_N…" at bounding box center [124, 224] width 55 height 14
select select "63056"
drag, startPoint x: 127, startPoint y: 223, endPoint x: 192, endPoint y: 224, distance: 65.5
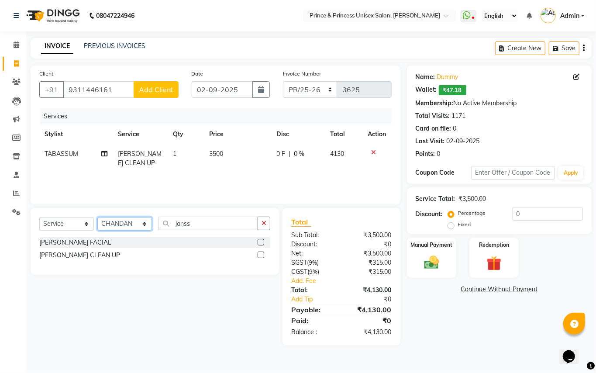
click at [127, 223] on select "Select Stylist ABHISHEK [PERSON_NAME] NEW [PERSON_NAME] [PERSON_NAME] [PERSON_N…" at bounding box center [124, 224] width 55 height 14
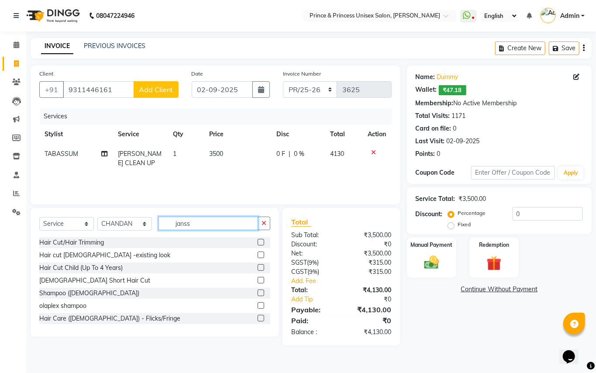
drag, startPoint x: 192, startPoint y: 224, endPoint x: 49, endPoint y: 66, distance: 212.9
click at [91, 148] on div "Client +91 9311446161 Add Client Date 02-09-2025 Invoice Number PR/25-26 V/2025…" at bounding box center [215, 205] width 383 height 280
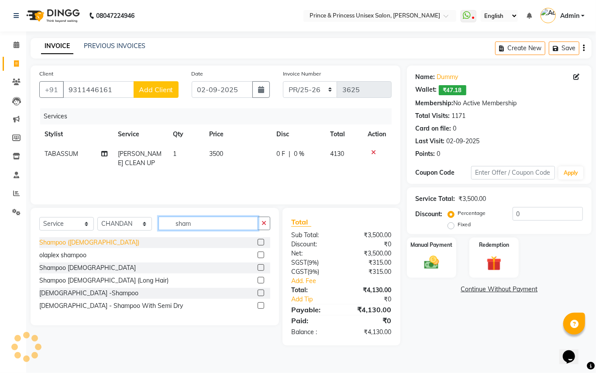
type input "sham"
click at [58, 244] on div "Shampoo ([DEMOGRAPHIC_DATA])" at bounding box center [89, 242] width 100 height 9
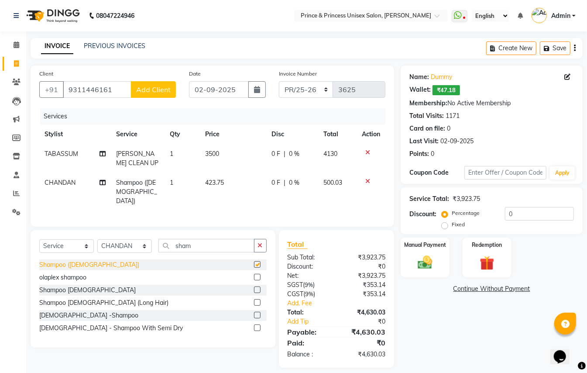
checkbox input "false"
click at [132, 223] on div "Client +91 9311446161 Add Client Date 02-09-2025 Invoice Number PR/25-26 V/2025…" at bounding box center [212, 216] width 377 height 302
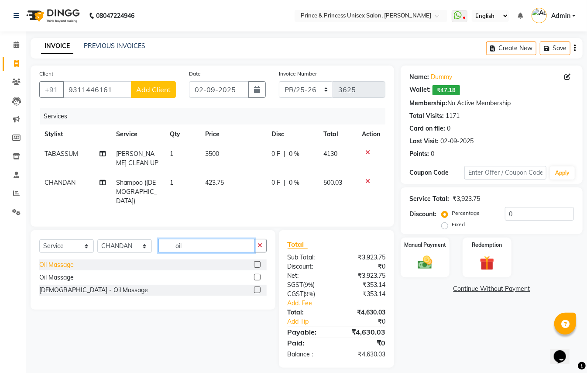
type input "oil"
click at [54, 263] on div "Oil Massage" at bounding box center [56, 264] width 34 height 9
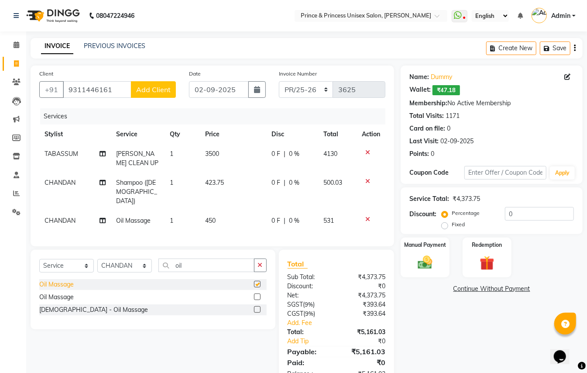
checkbox input "false"
drag, startPoint x: 187, startPoint y: 264, endPoint x: 132, endPoint y: 241, distance: 59.5
click at [137, 244] on div "Client +91 9311446161 Add Client Date 02-09-2025 Invoice Number PR/25-26 V/2025…" at bounding box center [212, 226] width 377 height 322
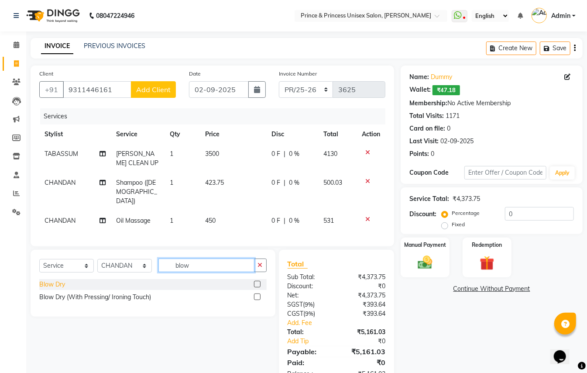
type input "blow"
click at [45, 285] on div "Blow Dry" at bounding box center [52, 284] width 26 height 9
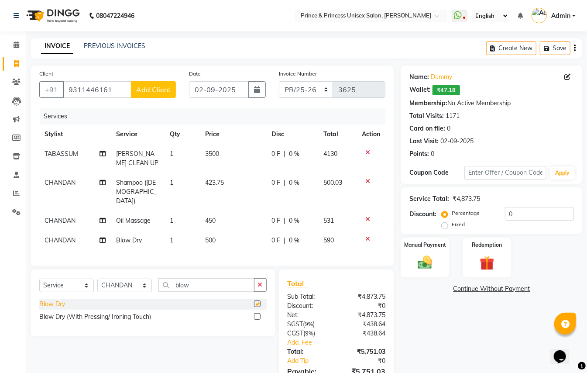
checkbox input "false"
click at [114, 283] on select "Select Stylist ABHISHEK [PERSON_NAME] NEW [PERSON_NAME] [PERSON_NAME] [PERSON_N…" at bounding box center [124, 285] width 55 height 14
select select "17655"
drag, startPoint x: 114, startPoint y: 283, endPoint x: 186, endPoint y: 278, distance: 72.2
click at [114, 283] on select "Select Stylist ABHISHEK [PERSON_NAME] NEW [PERSON_NAME] [PERSON_NAME] [PERSON_N…" at bounding box center [124, 285] width 55 height 14
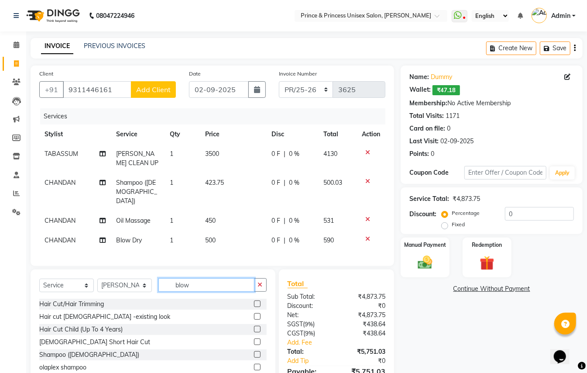
drag, startPoint x: 189, startPoint y: 285, endPoint x: 58, endPoint y: 161, distance: 180.3
click at [86, 233] on div "Client +91 9311446161 Add Client Date 02-09-2025 Invoice Number PR/25-26 V/2025…" at bounding box center [212, 235] width 377 height 341
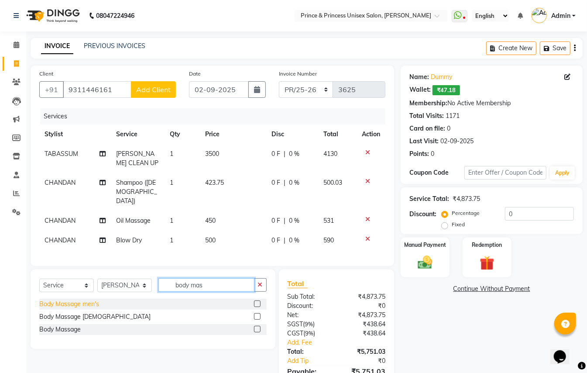
type input "body mas"
click at [67, 304] on div "Body Massage men's" at bounding box center [69, 303] width 60 height 9
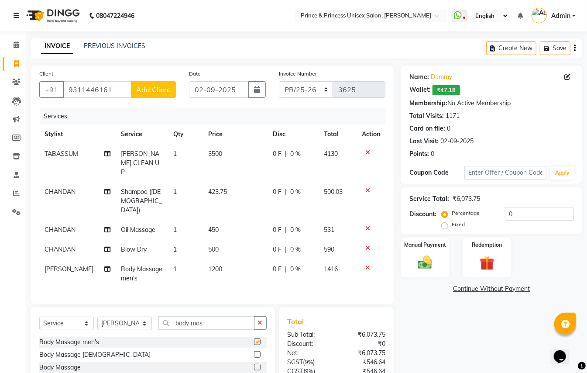
checkbox input "false"
click at [518, 216] on input "0" at bounding box center [539, 214] width 69 height 14
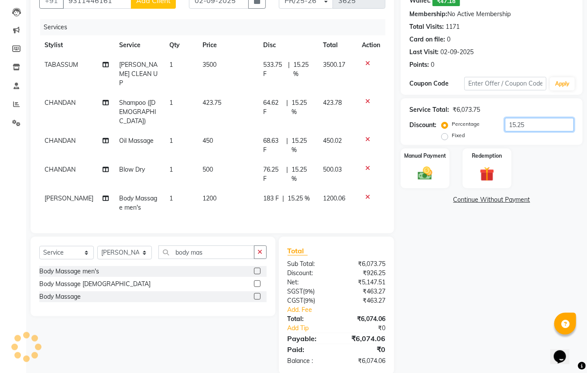
scroll to position [93, 0]
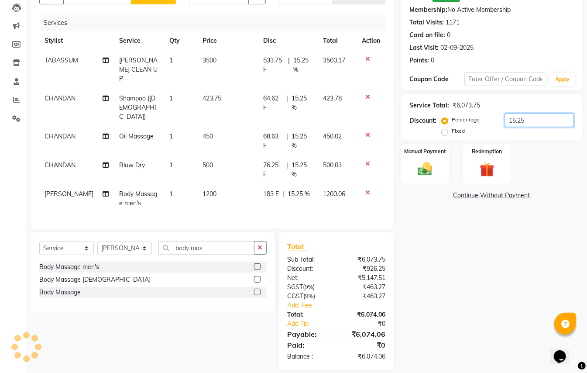
drag, startPoint x: 590, startPoint y: 277, endPoint x: 21, endPoint y: 16, distance: 626.1
type input "15.25"
click at [206, 94] on span "423.75" at bounding box center [212, 98] width 19 height 8
select select "63056"
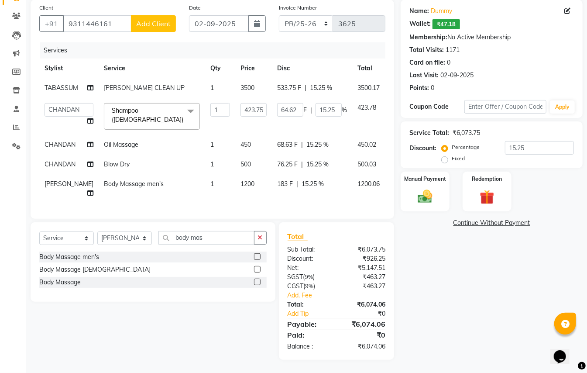
scroll to position [89, 0]
click at [240, 103] on input "423.75" at bounding box center [253, 110] width 26 height 14
type input "4"
type input "500"
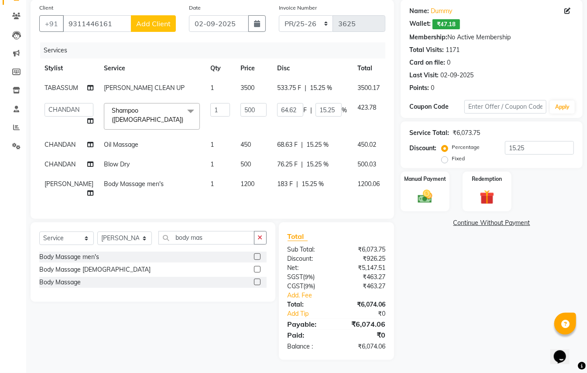
click at [433, 284] on div "Name: Dummy Wallet: ₹47.18 Membership: No Active Membership Total Visits: 1171 …" at bounding box center [495, 180] width 189 height 360
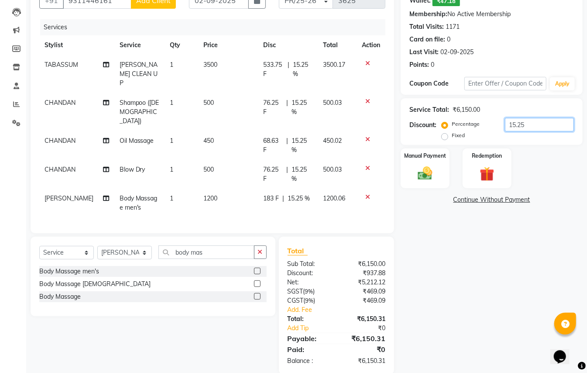
click at [536, 127] on input "15.25" at bounding box center [539, 125] width 69 height 14
click at [426, 173] on img at bounding box center [425, 173] width 24 height 17
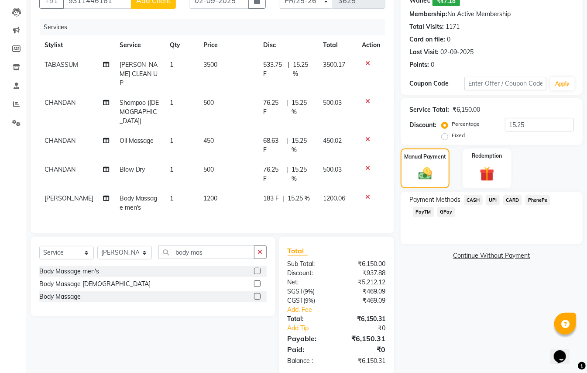
click at [477, 198] on span "CASH" at bounding box center [473, 200] width 19 height 10
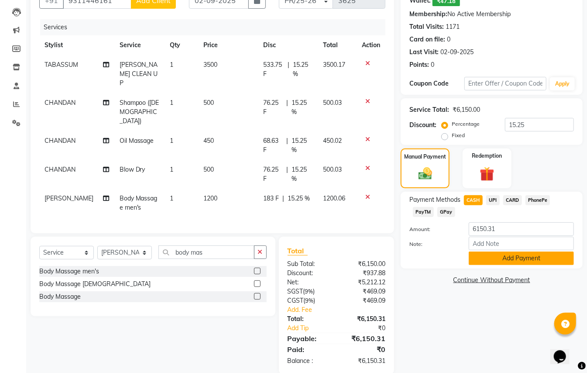
click at [496, 255] on button "Add Payment" at bounding box center [521, 258] width 105 height 14
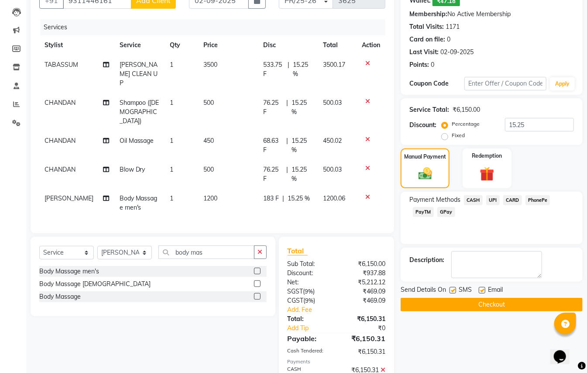
click at [516, 304] on button "Checkout" at bounding box center [492, 305] width 182 height 14
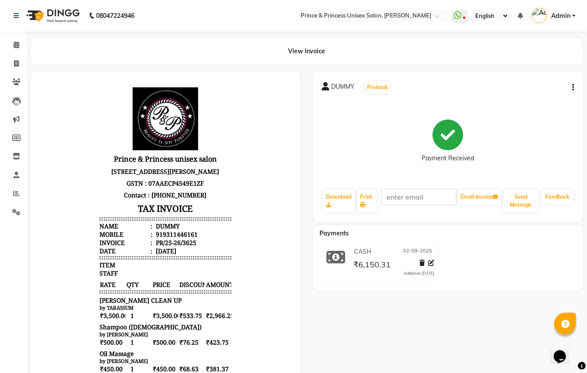
click at [573, 88] on icon "button" at bounding box center [573, 87] width 2 height 0
click at [515, 101] on div "Edit Invoice" at bounding box center [529, 98] width 60 height 11
select select "service"
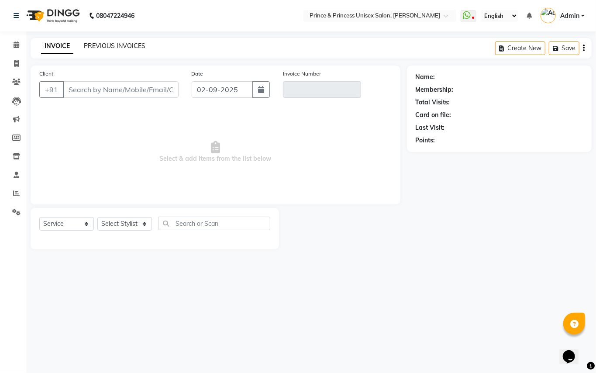
click at [133, 46] on link "PREVIOUS INVOICES" at bounding box center [115, 46] width 62 height 8
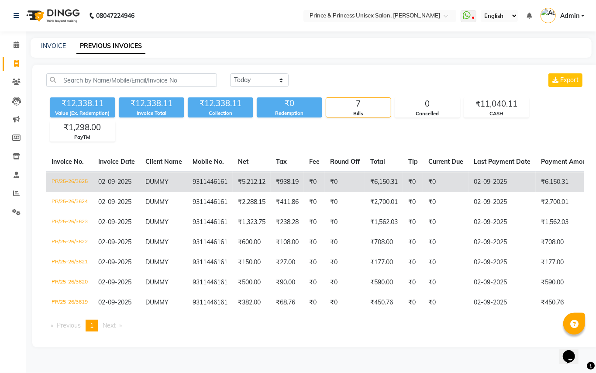
click at [165, 189] on td "DUMMY" at bounding box center [163, 182] width 47 height 21
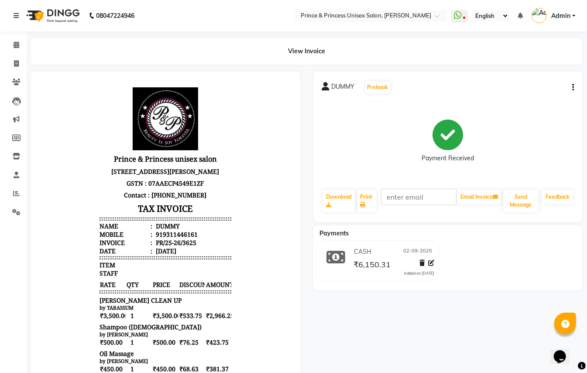
click at [573, 87] on icon "button" at bounding box center [573, 87] width 2 height 0
click at [516, 100] on div "Edit Invoice" at bounding box center [529, 98] width 60 height 11
select select "service"
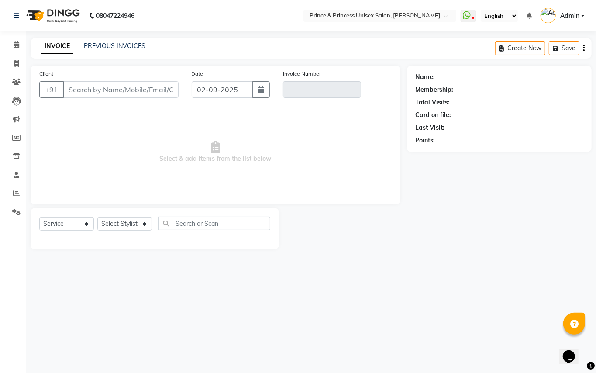
type input "9311446161"
type input "PR/25-26/3625"
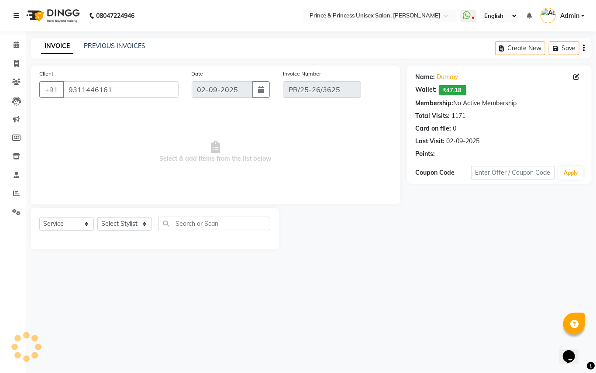
select select "select"
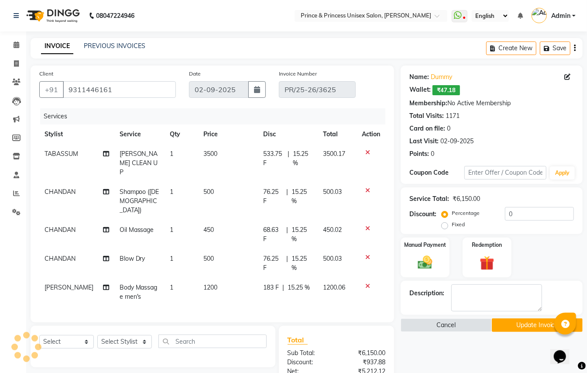
click at [208, 188] on span "500" at bounding box center [208, 192] width 10 height 8
select select "63056"
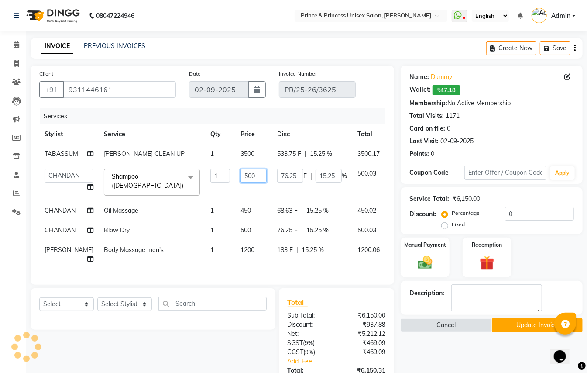
click at [245, 182] on input "500" at bounding box center [253, 176] width 26 height 14
type input "5"
type input "424"
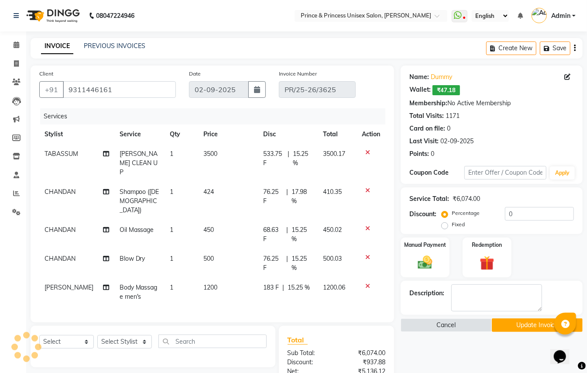
click at [17, 249] on div "Calendar Invoice Clients Leads Marketing Members Inventory Staff Reports Settin…" at bounding box center [59, 263] width 118 height 477
drag, startPoint x: 522, startPoint y: 216, endPoint x: 442, endPoint y: 170, distance: 92.5
click at [457, 196] on div "Service Total: ₹6,074.00 Discount: Percentage Fixed 0" at bounding box center [491, 211] width 165 height 40
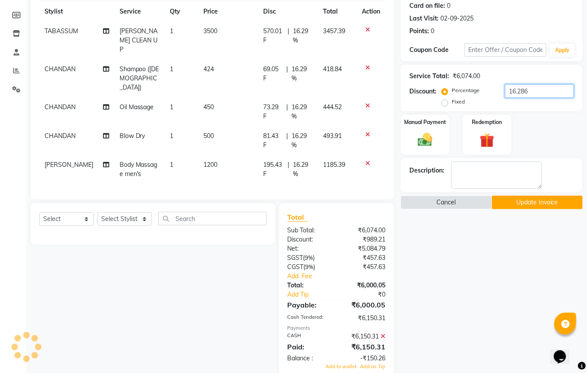
scroll to position [132, 0]
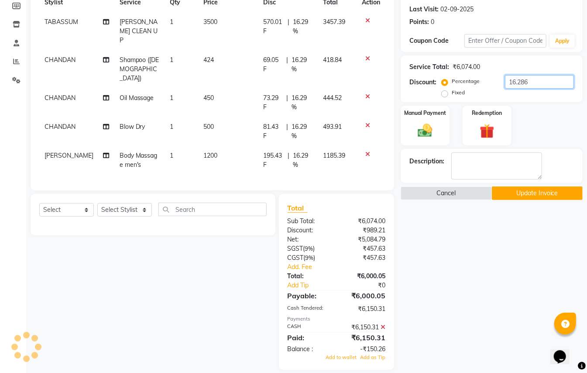
type input "16.286"
click at [384, 324] on icon at bounding box center [383, 327] width 5 height 6
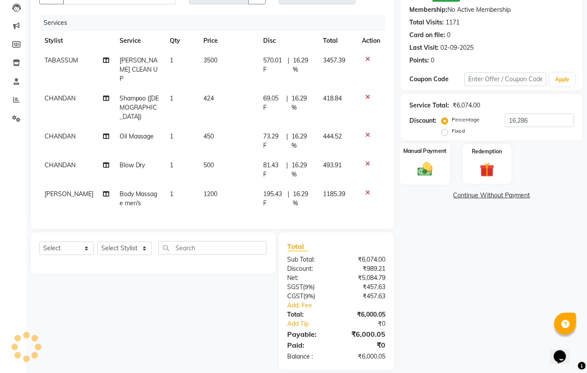
click at [423, 173] on img at bounding box center [425, 168] width 24 height 17
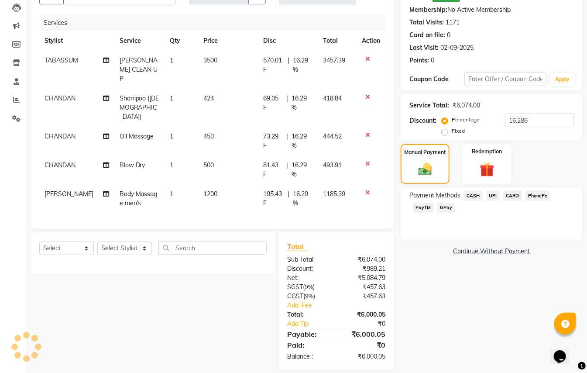
click at [474, 196] on span "CASH" at bounding box center [473, 196] width 19 height 10
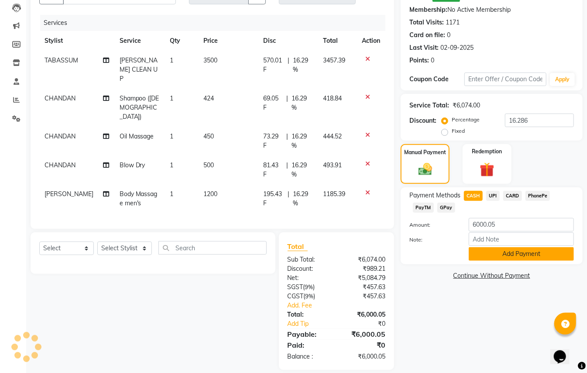
click at [483, 260] on button "Add Payment" at bounding box center [521, 254] width 105 height 14
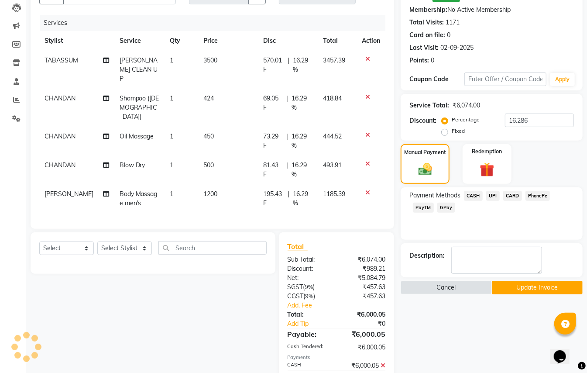
click at [513, 287] on button "Update Invoice" at bounding box center [537, 288] width 91 height 14
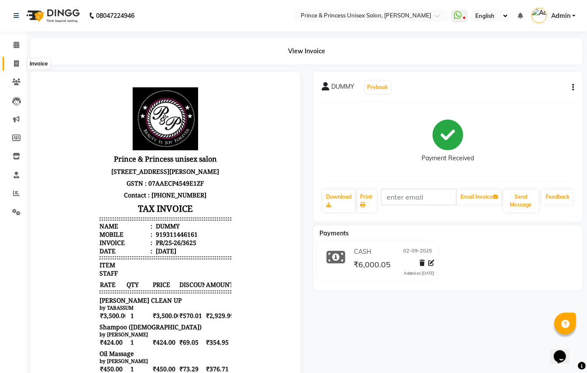
click at [14, 62] on icon at bounding box center [16, 63] width 5 height 7
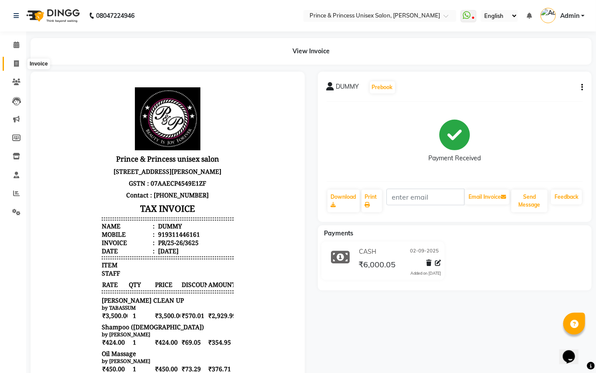
select select "service"
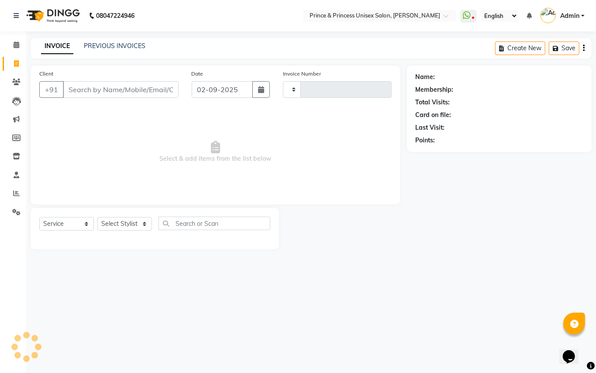
type input "3626"
select select "3760"
click at [128, 48] on link "PREVIOUS INVOICES" at bounding box center [115, 46] width 62 height 8
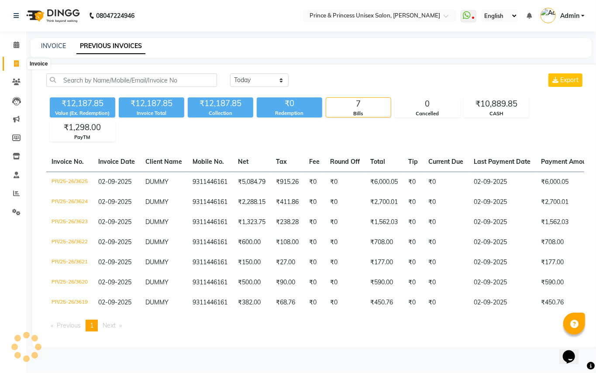
click at [14, 63] on icon at bounding box center [16, 63] width 5 height 7
select select "service"
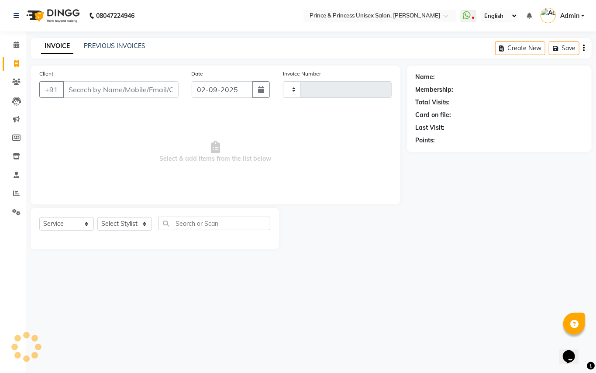
type input "3626"
select select "3760"
click at [109, 91] on input "Client" at bounding box center [121, 89] width 116 height 17
type input "9311446161"
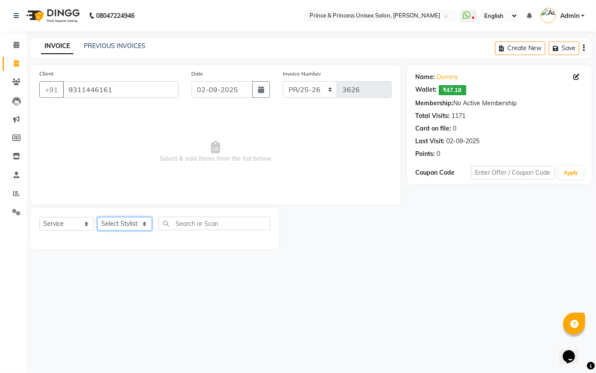
click at [122, 224] on select "Select Stylist ABHISHEK [PERSON_NAME] NEW [PERSON_NAME] [PERSON_NAME] [PERSON_N…" at bounding box center [124, 224] width 55 height 14
select select "67112"
drag, startPoint x: 122, startPoint y: 224, endPoint x: 248, endPoint y: 224, distance: 126.1
click at [122, 224] on select "Select Stylist ABHISHEK [PERSON_NAME] NEW [PERSON_NAME] [PERSON_NAME] [PERSON_N…" at bounding box center [124, 224] width 55 height 14
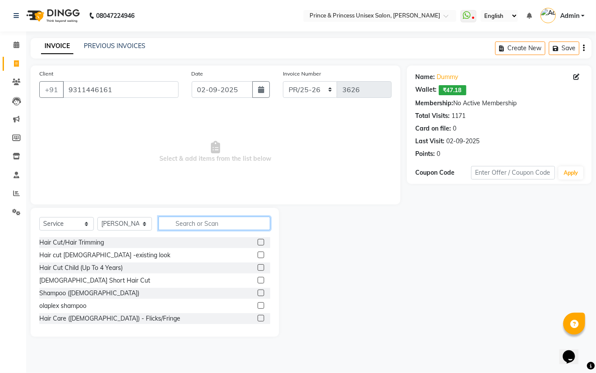
click at [234, 219] on input "text" at bounding box center [214, 223] width 112 height 14
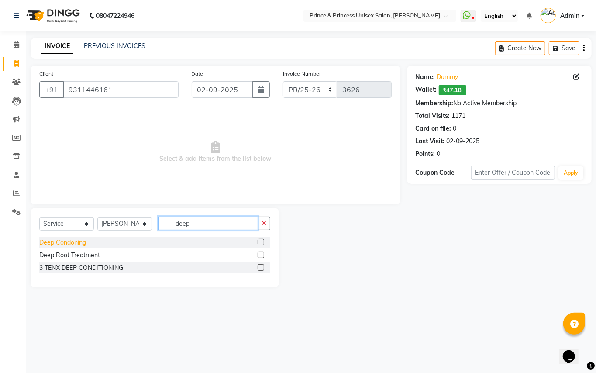
type input "deep"
click at [58, 240] on div "Deep Condoning" at bounding box center [62, 242] width 47 height 9
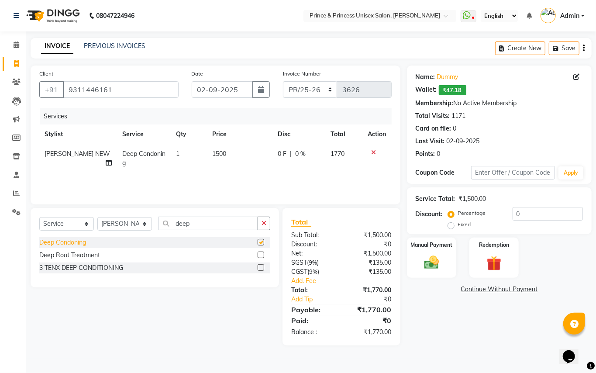
checkbox input "false"
click at [212, 150] on span "1500" at bounding box center [219, 154] width 14 height 8
select select "67112"
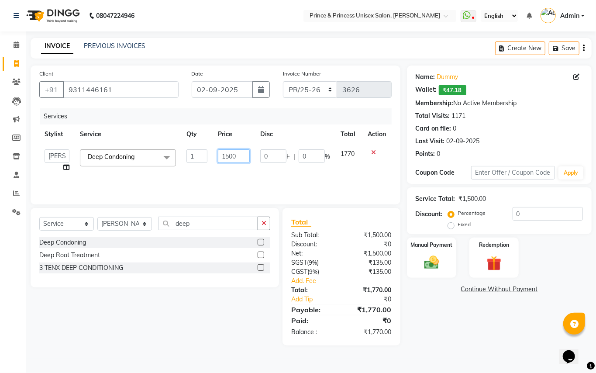
click at [240, 154] on input "1500" at bounding box center [234, 156] width 32 height 14
type input "2000"
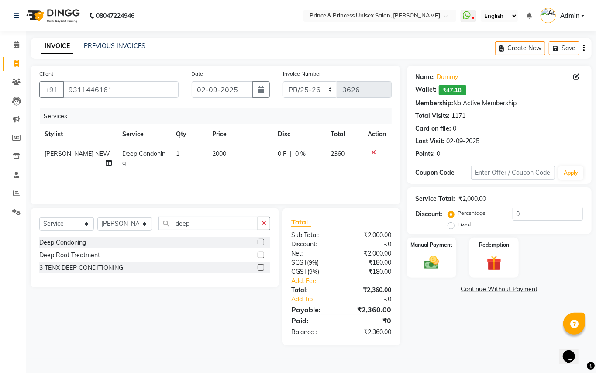
click at [262, 168] on tr "[PERSON_NAME] NEW Deep Condoning 1 2000 0 F | 0 % 2360" at bounding box center [215, 158] width 352 height 29
click at [105, 221] on select "Select Stylist ABHISHEK [PERSON_NAME] NEW [PERSON_NAME] [PERSON_NAME] [PERSON_N…" at bounding box center [124, 224] width 55 height 14
drag, startPoint x: 105, startPoint y: 221, endPoint x: 168, endPoint y: 220, distance: 63.3
click at [105, 221] on select "Select Stylist ABHISHEK [PERSON_NAME] NEW [PERSON_NAME] [PERSON_NAME] [PERSON_N…" at bounding box center [124, 224] width 55 height 14
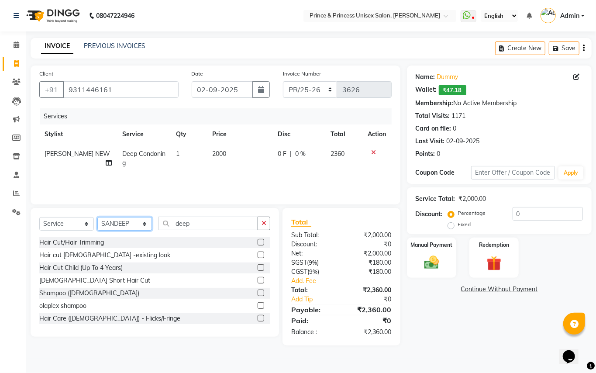
click at [116, 224] on select "Select Stylist ABHISHEK [PERSON_NAME] NEW [PERSON_NAME] [PERSON_NAME] [PERSON_N…" at bounding box center [124, 224] width 55 height 14
select select "44027"
drag, startPoint x: 116, startPoint y: 224, endPoint x: 220, endPoint y: 224, distance: 103.9
click at [122, 224] on select "Select Stylist ABHISHEK [PERSON_NAME] NEW [PERSON_NAME] [PERSON_NAME] [PERSON_N…" at bounding box center [124, 224] width 55 height 14
drag, startPoint x: 205, startPoint y: 221, endPoint x: 86, endPoint y: 123, distance: 154.1
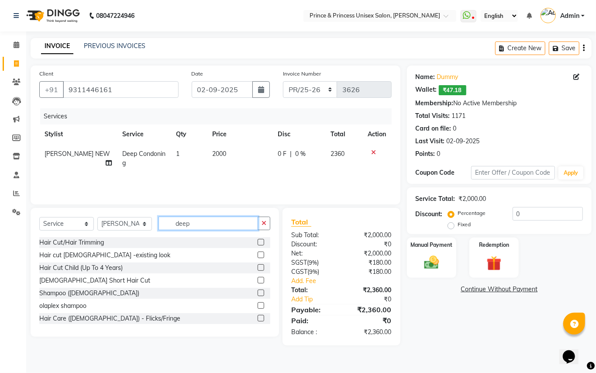
click at [116, 181] on div "Client [PHONE_NUMBER] Date [DATE] Invoice Number PR/25-26 V/2025 V/[PHONE_NUMBE…" at bounding box center [215, 205] width 383 height 280
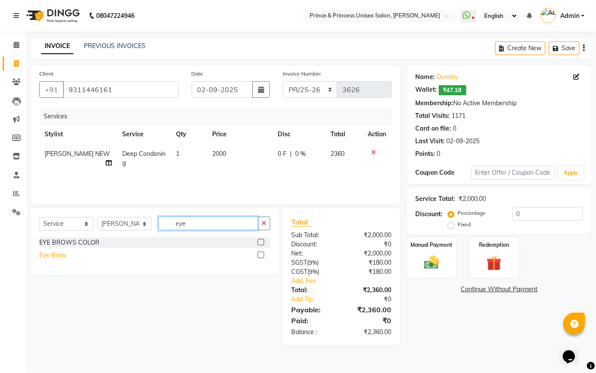
type input "eye"
click at [48, 256] on div "Eye Brow" at bounding box center [52, 255] width 27 height 9
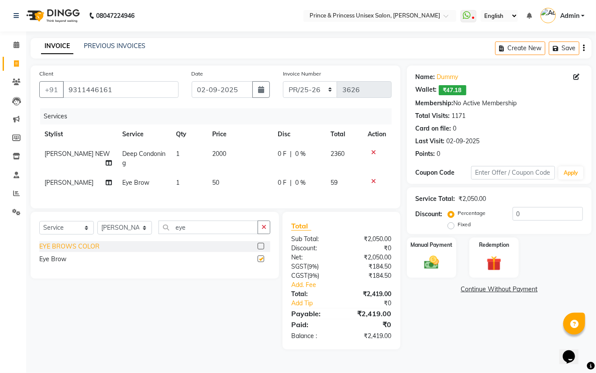
checkbox input "false"
drag, startPoint x: 529, startPoint y: 214, endPoint x: 412, endPoint y: 130, distance: 144.2
click at [432, 166] on div "Name: Dummy Wallet: ₹47.18 Membership: No Active Membership Total Visits: 1171 …" at bounding box center [502, 207] width 191 height 284
type input "1"
type input "9"
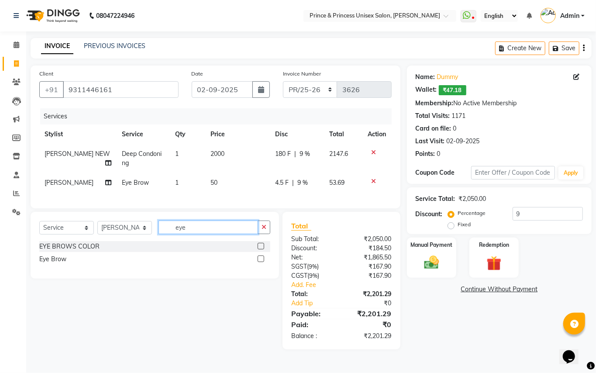
drag, startPoint x: 197, startPoint y: 235, endPoint x: 172, endPoint y: 211, distance: 34.6
click at [180, 227] on div "Select Service Product Membership Package Voucher Prepaid Gift Card Select Styl…" at bounding box center [155, 245] width 248 height 67
type input "e"
type input "upper"
click at [93, 264] on div "threading- upperlip wax" at bounding box center [72, 258] width 67 height 9
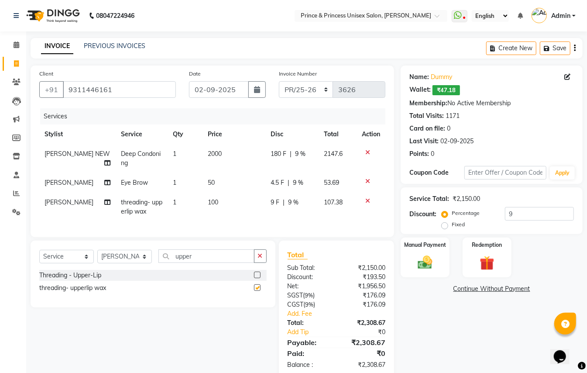
checkbox input "false"
drag, startPoint x: 512, startPoint y: 216, endPoint x: 435, endPoint y: 172, distance: 88.7
click at [446, 184] on div "Name: Dummy Wallet: ₹47.18 Membership: No Active Membership Total Visits: 1171 …" at bounding box center [495, 221] width 189 height 312
drag, startPoint x: 493, startPoint y: 207, endPoint x: 433, endPoint y: 112, distance: 111.8
click at [443, 159] on div "Name: Dummy Wallet: ₹47.18 Membership: No Active Membership Total Visits: 1171 …" at bounding box center [495, 221] width 189 height 312
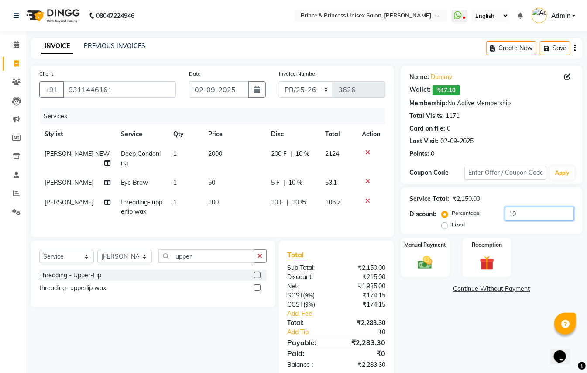
type input "1"
click at [525, 214] on input "9.10" at bounding box center [539, 214] width 69 height 14
type input "9.34"
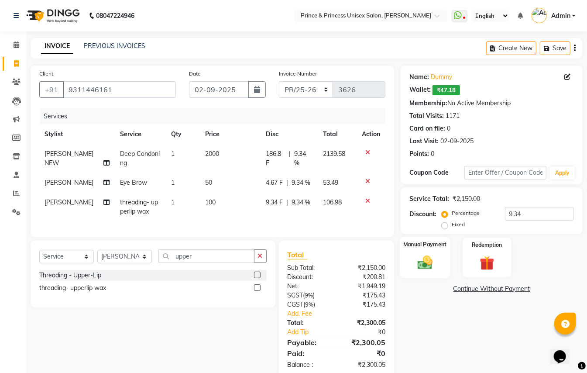
click at [427, 260] on img at bounding box center [425, 262] width 24 height 17
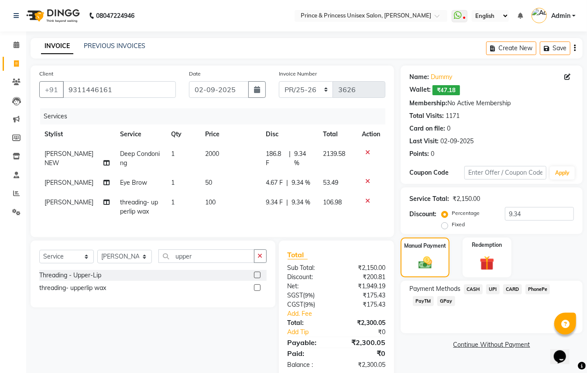
click at [425, 302] on span "PayTM" at bounding box center [423, 301] width 21 height 10
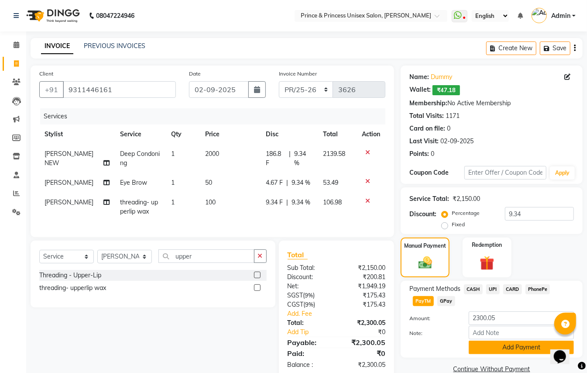
click at [484, 353] on button "Add Payment" at bounding box center [521, 347] width 105 height 14
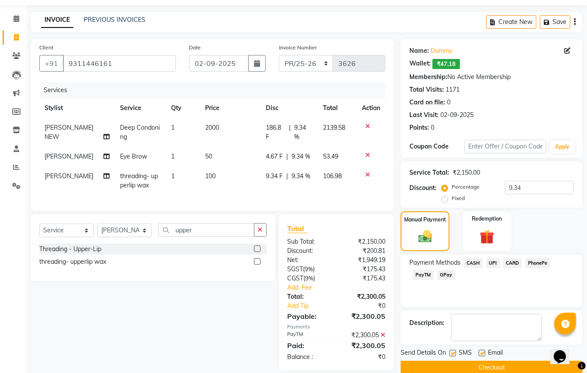
scroll to position [45, 0]
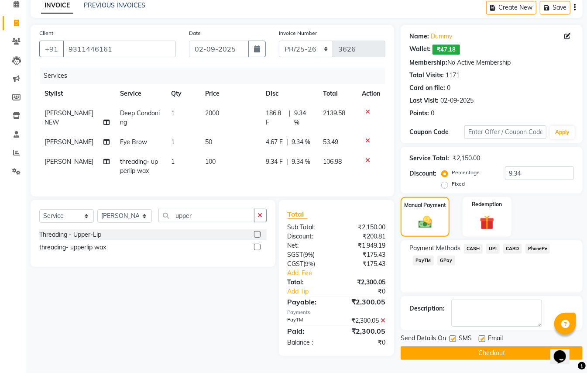
click at [491, 346] on button "Checkout" at bounding box center [492, 353] width 182 height 14
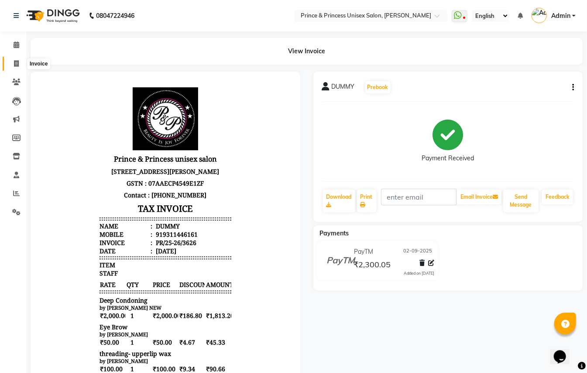
click at [17, 62] on icon at bounding box center [16, 63] width 5 height 7
select select "service"
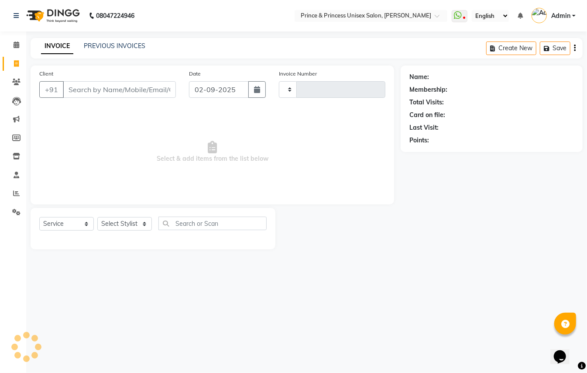
type input "3627"
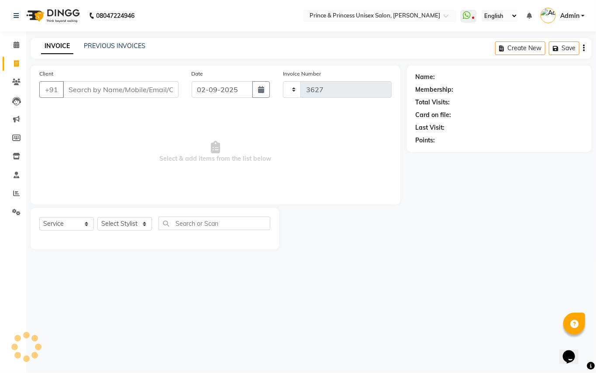
select select "3760"
click at [119, 45] on link "PREVIOUS INVOICES" at bounding box center [115, 46] width 62 height 8
